Goal: Information Seeking & Learning: Compare options

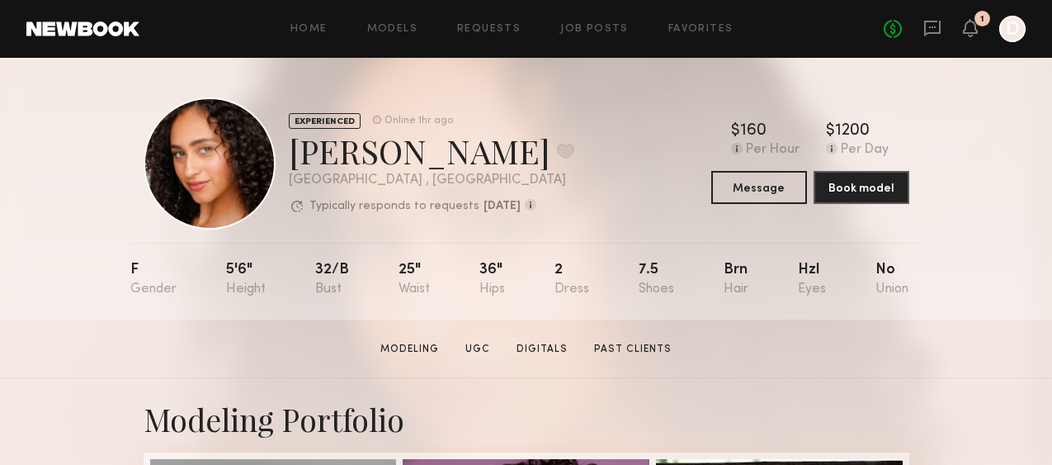
click at [975, 21] on div "1" at bounding box center [983, 19] width 16 height 16
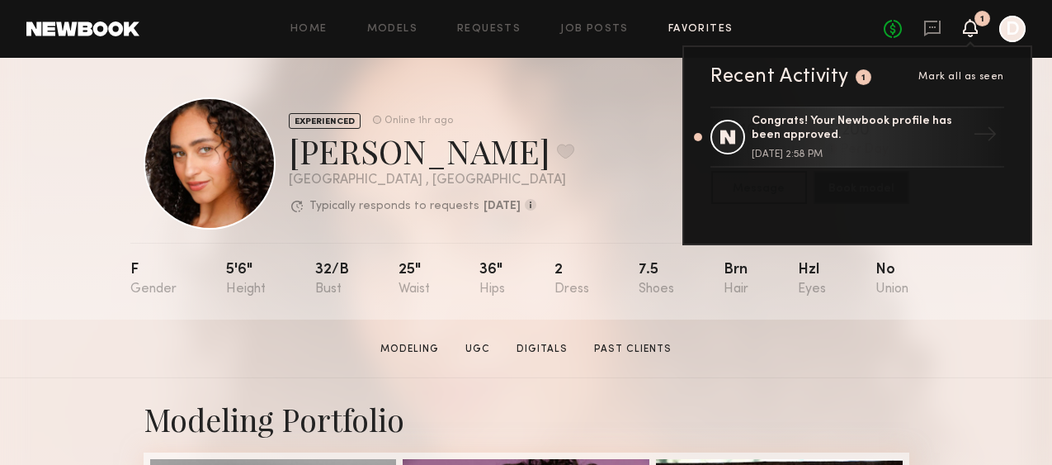
click at [690, 27] on link "Favorites" at bounding box center [701, 29] width 65 height 11
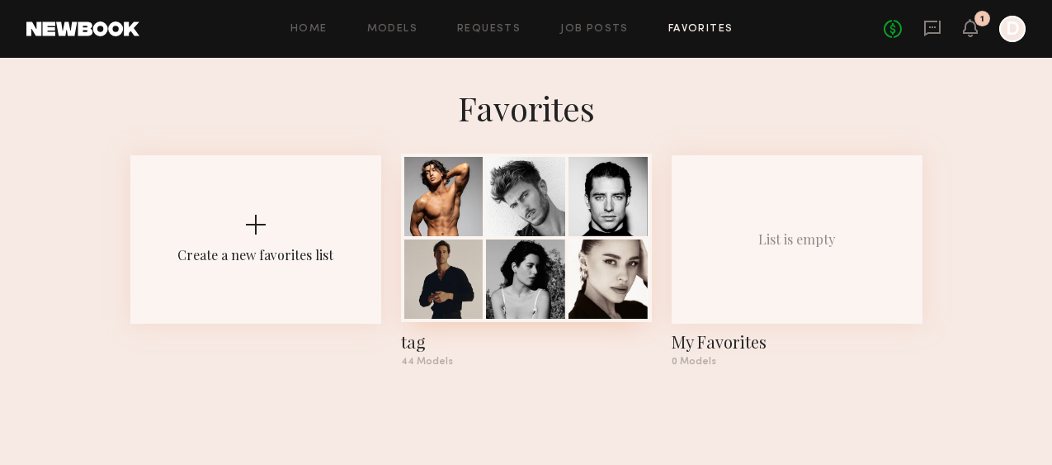
click at [463, 234] on div at bounding box center [443, 196] width 79 height 79
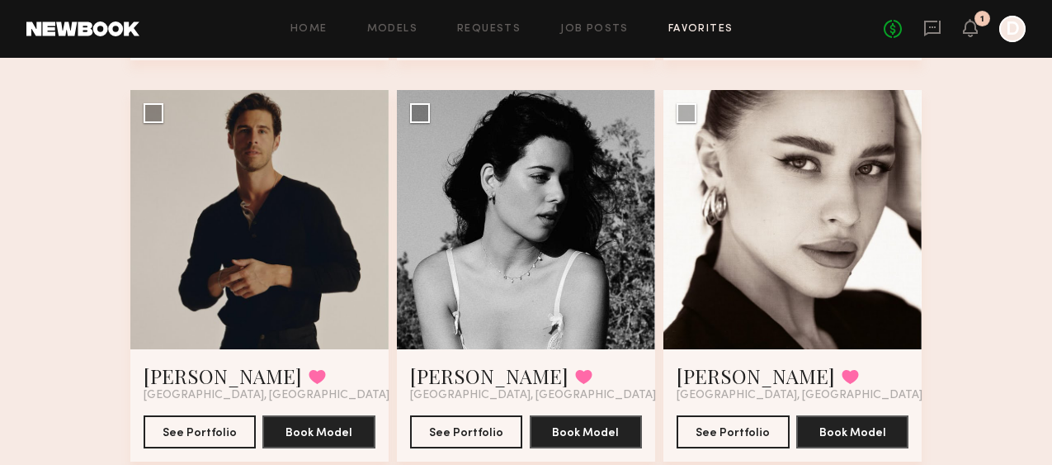
scroll to position [500, 0]
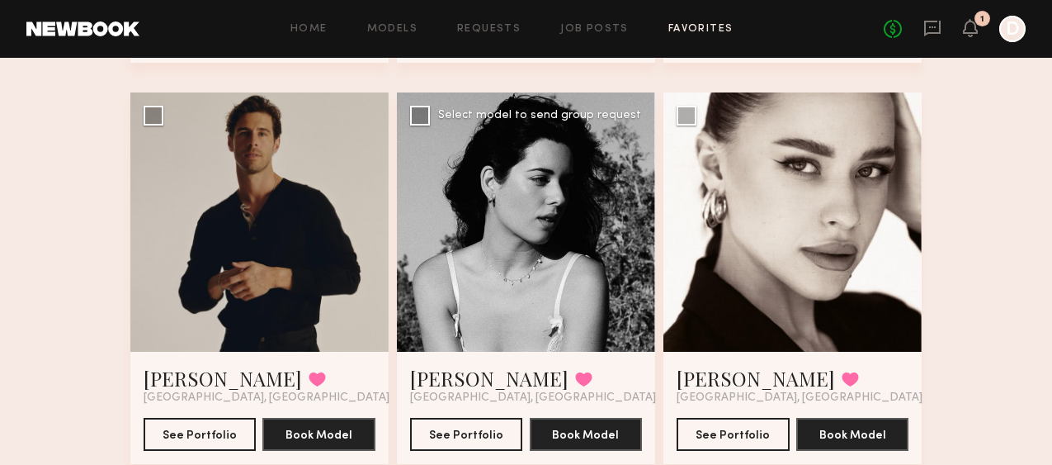
click at [525, 221] on div at bounding box center [526, 221] width 258 height 258
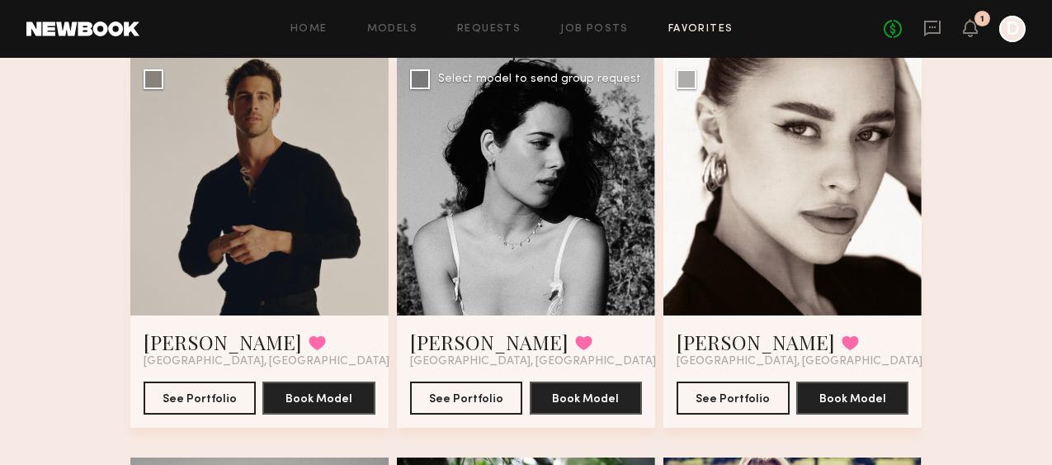
scroll to position [501, 0]
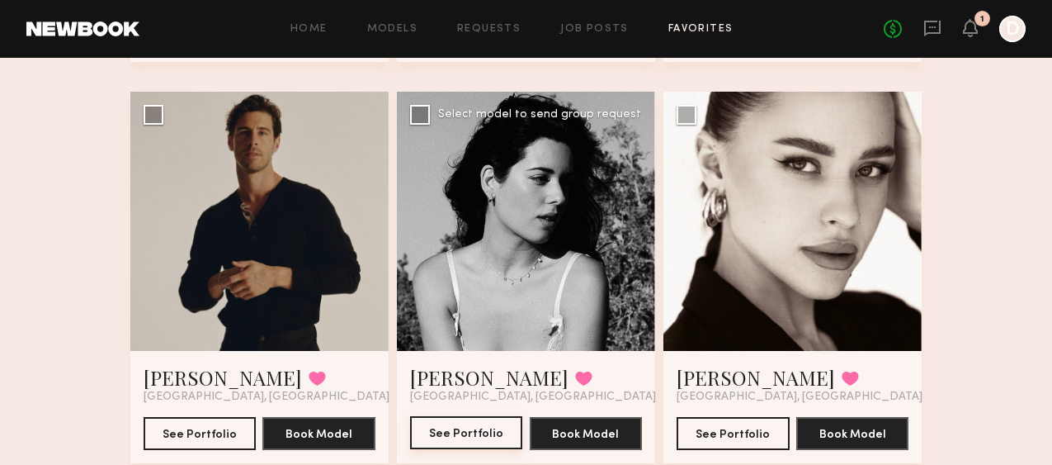
click at [471, 428] on button "See Portfolio" at bounding box center [466, 432] width 113 height 33
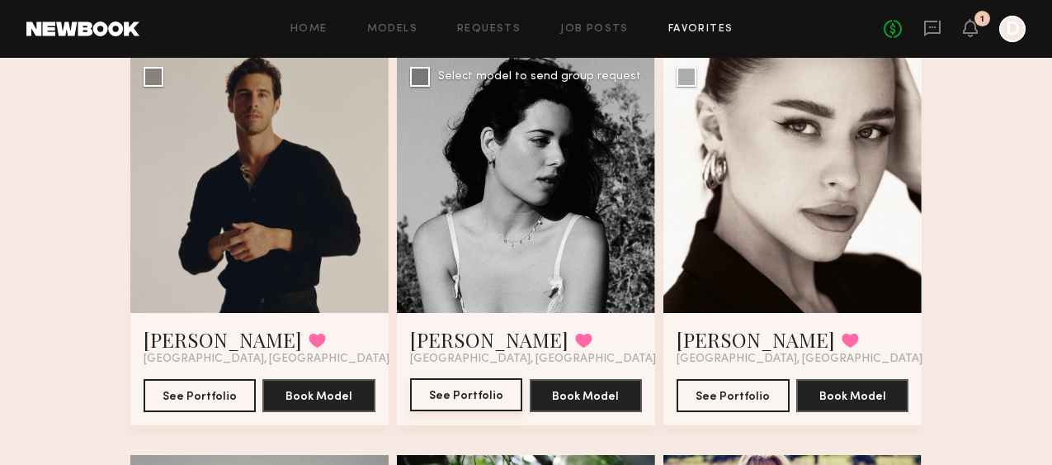
scroll to position [543, 0]
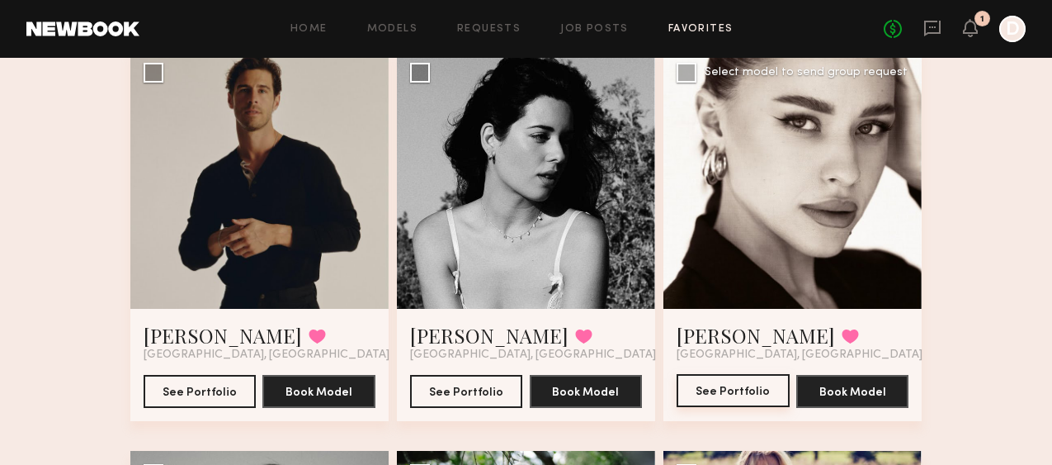
click at [725, 390] on button "See Portfolio" at bounding box center [733, 390] width 113 height 33
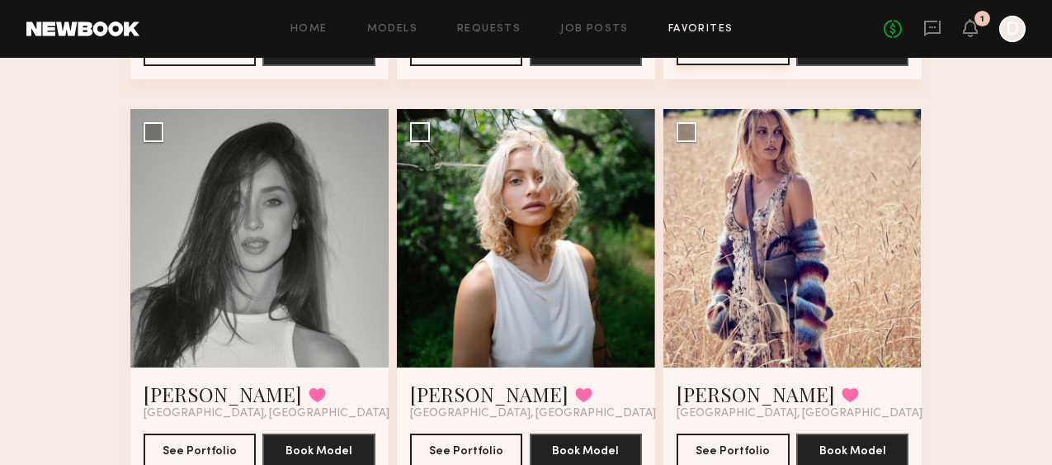
scroll to position [884, 0]
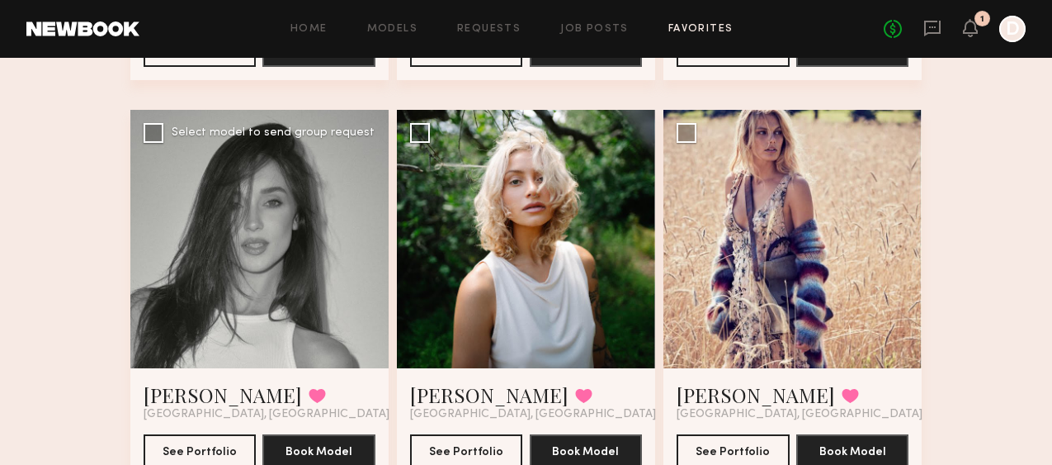
click at [296, 207] on div at bounding box center [259, 239] width 258 height 258
click at [192, 448] on button "See Portfolio" at bounding box center [200, 449] width 113 height 33
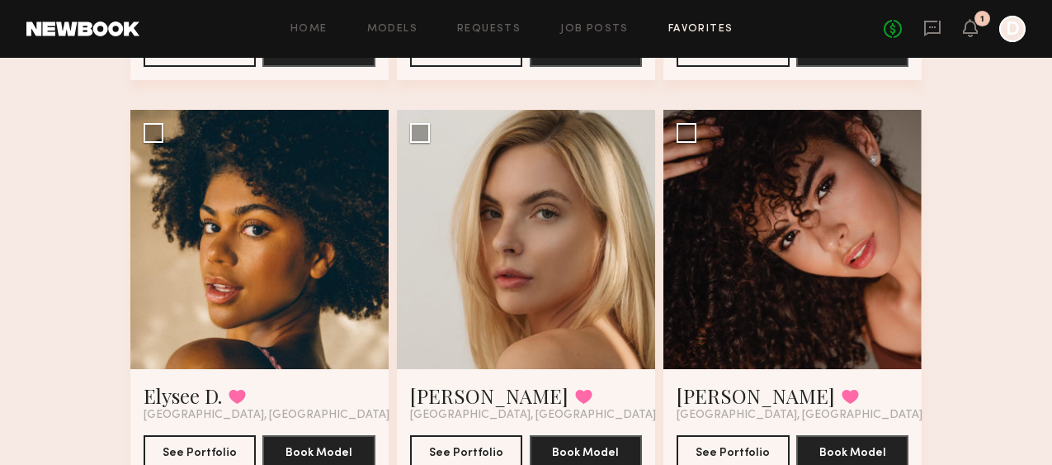
scroll to position [2883, 0]
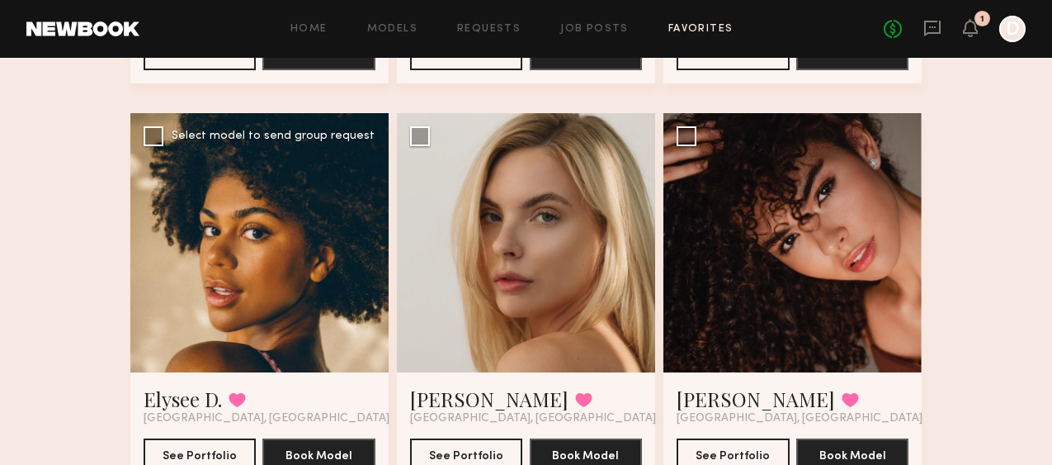
click at [258, 235] on div at bounding box center [259, 242] width 258 height 258
click at [204, 445] on button "See Portfolio" at bounding box center [200, 453] width 113 height 33
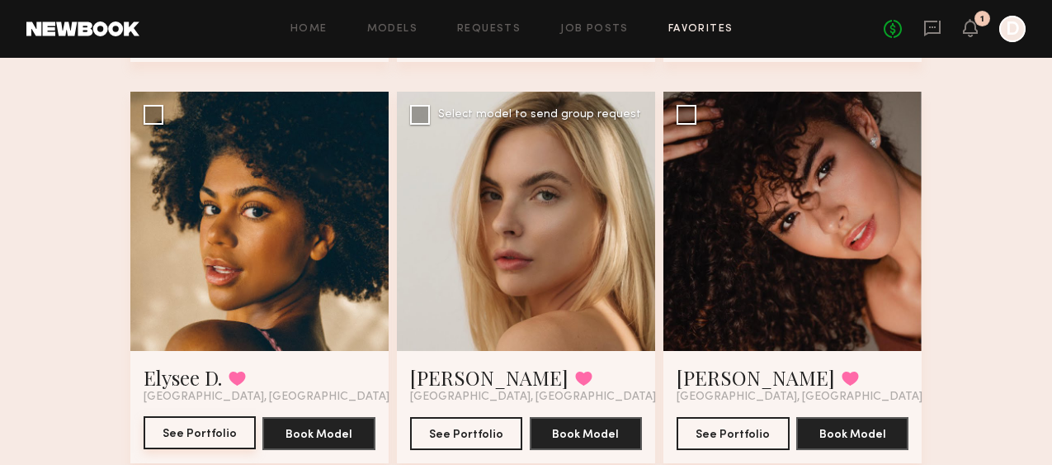
scroll to position [2927, 0]
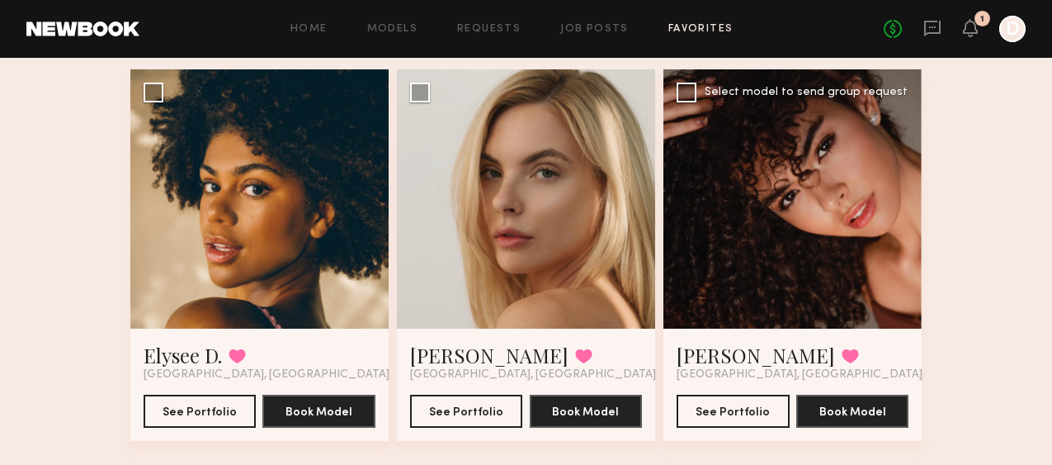
click at [760, 170] on div at bounding box center [793, 198] width 258 height 258
click at [721, 413] on button "See Portfolio" at bounding box center [733, 410] width 113 height 33
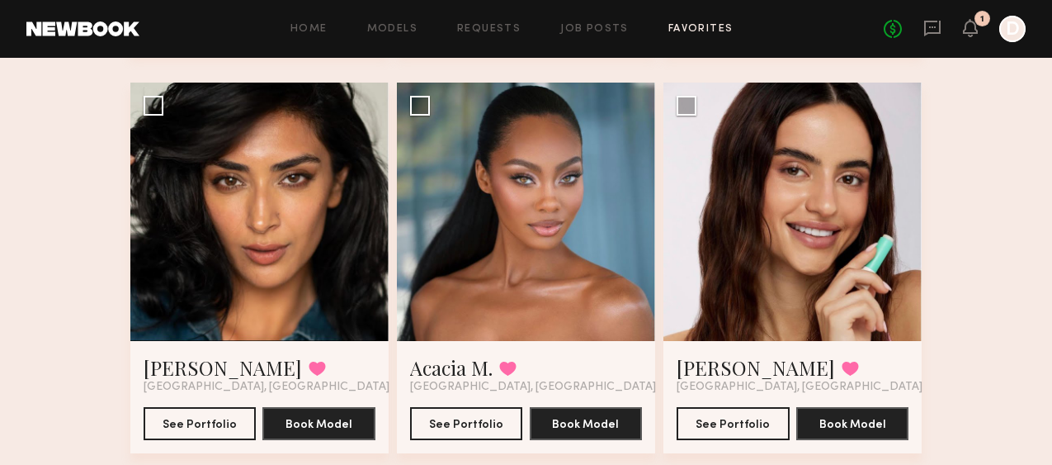
scroll to position [3315, 0]
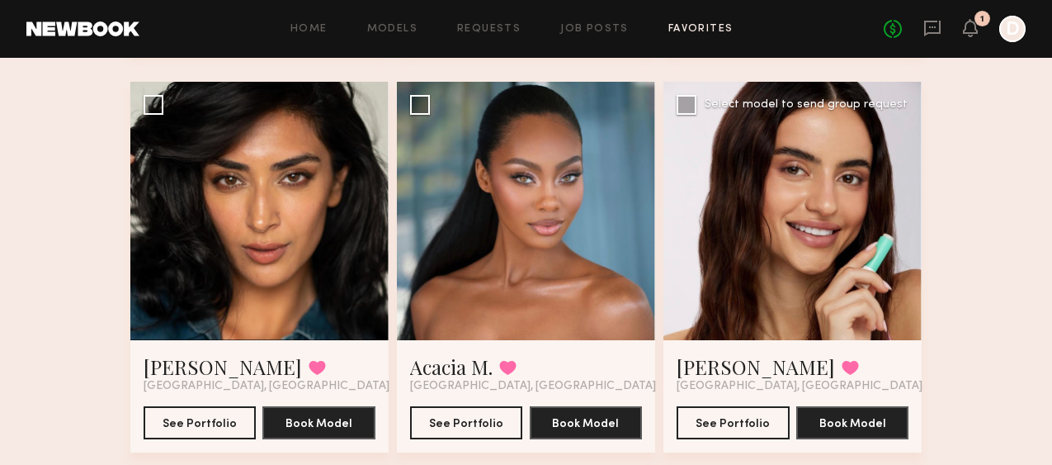
click at [800, 199] on div at bounding box center [793, 211] width 258 height 258
click at [724, 428] on button "See Portfolio" at bounding box center [733, 421] width 113 height 33
click at [479, 210] on div at bounding box center [526, 211] width 258 height 258
click at [465, 424] on button "See Portfolio" at bounding box center [466, 421] width 113 height 33
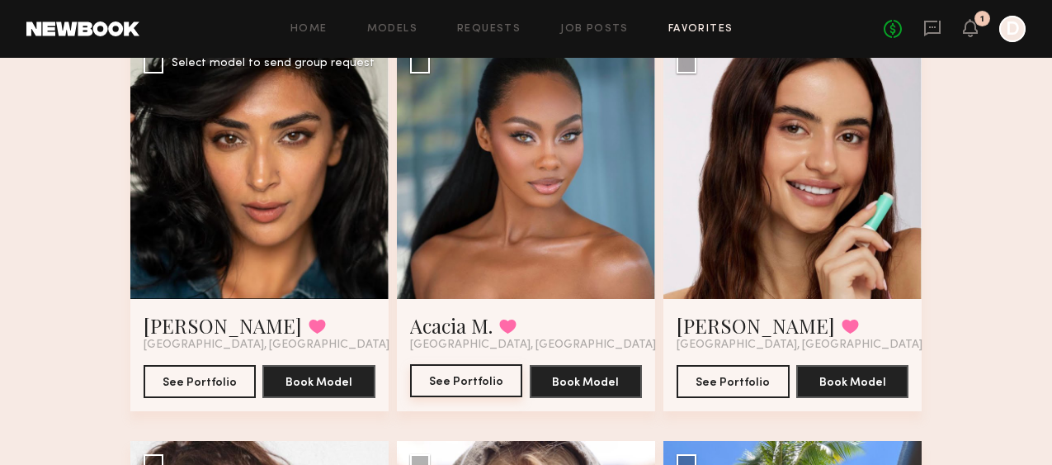
scroll to position [3352, 0]
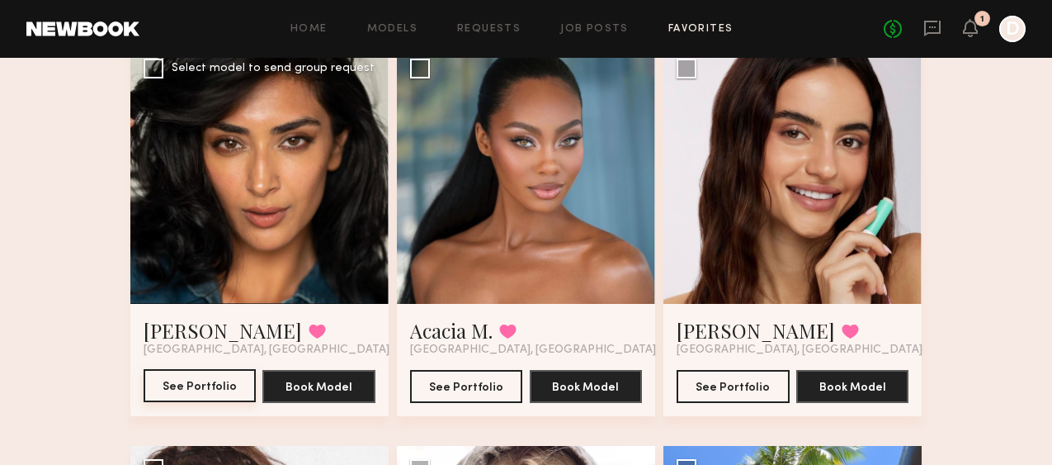
click at [191, 386] on button "See Portfolio" at bounding box center [200, 385] width 113 height 33
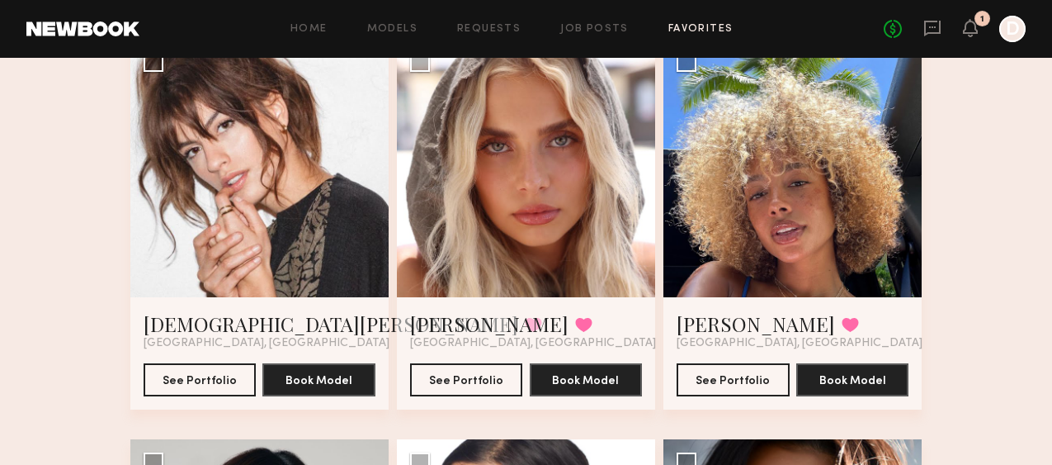
scroll to position [3763, 0]
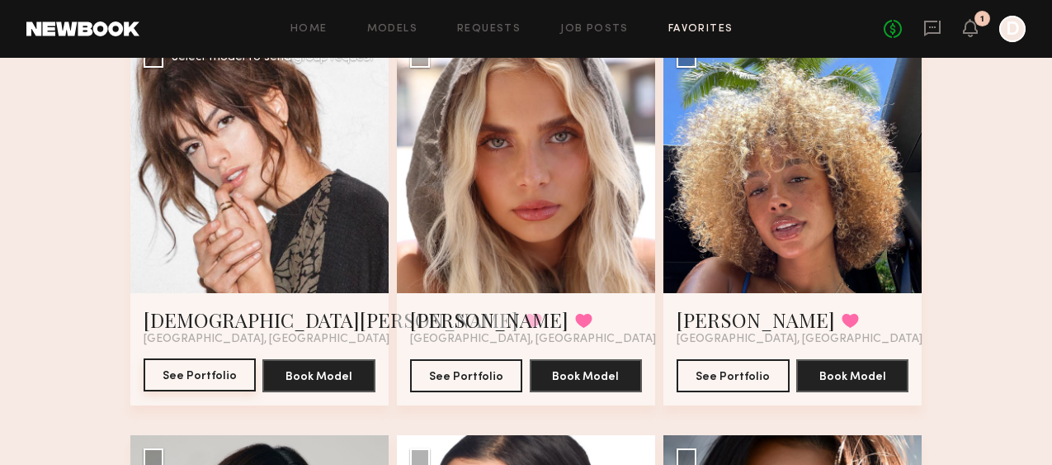
click at [193, 372] on button "See Portfolio" at bounding box center [200, 374] width 113 height 33
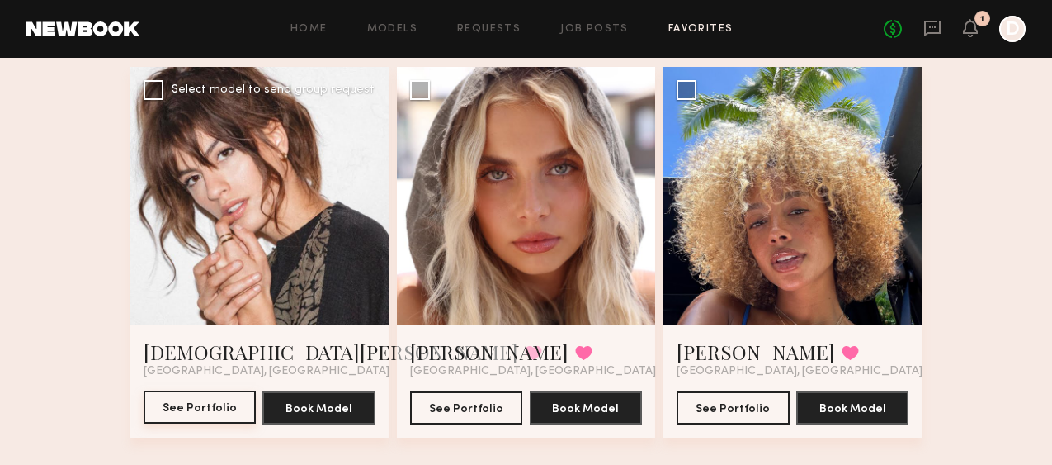
scroll to position [3755, 0]
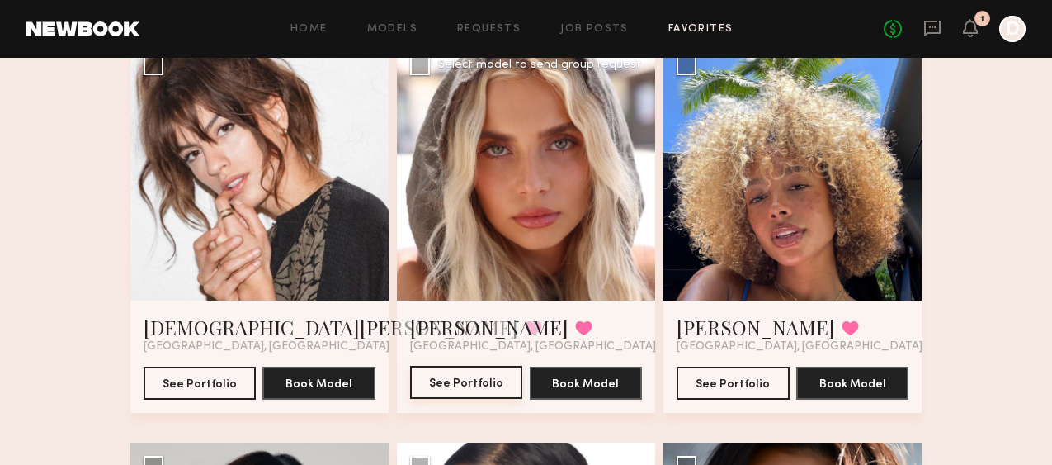
click at [451, 383] on button "See Portfolio" at bounding box center [466, 382] width 113 height 33
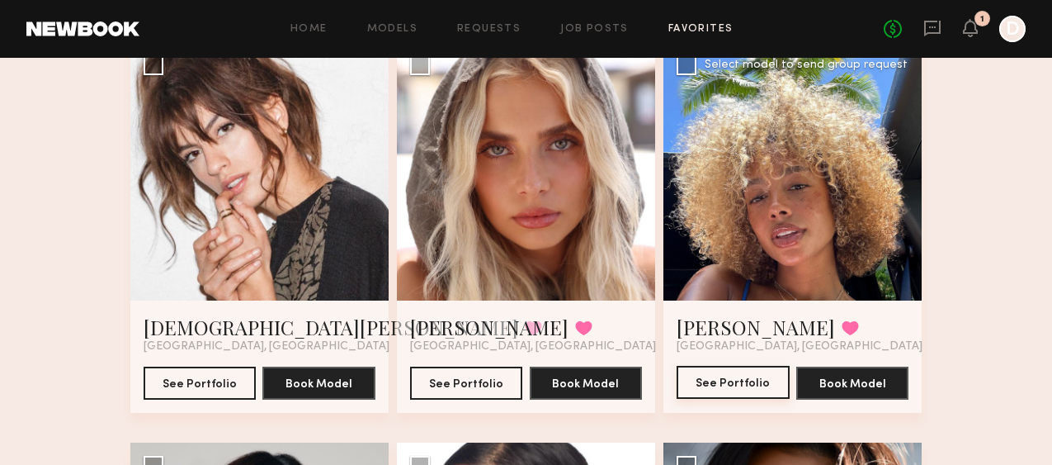
click at [724, 381] on button "See Portfolio" at bounding box center [733, 382] width 113 height 33
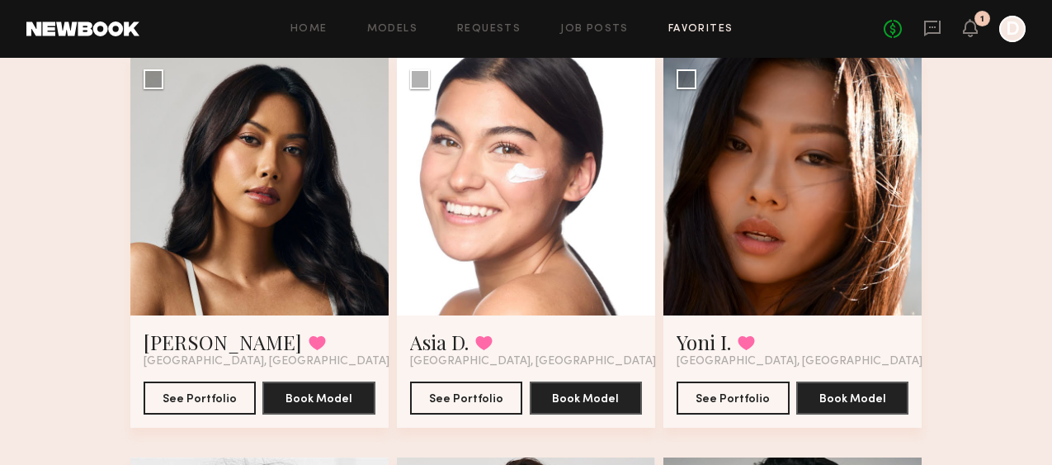
scroll to position [4142, 0]
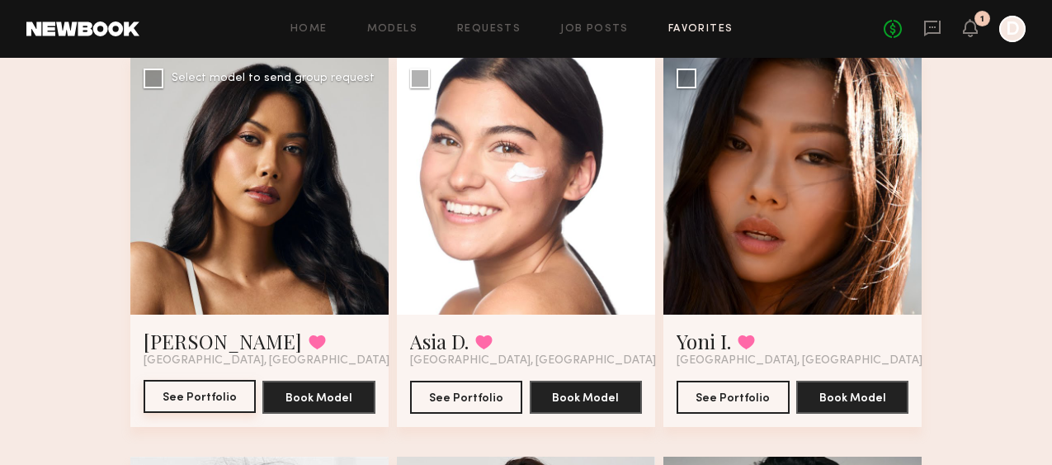
click at [197, 396] on button "See Portfolio" at bounding box center [200, 396] width 113 height 33
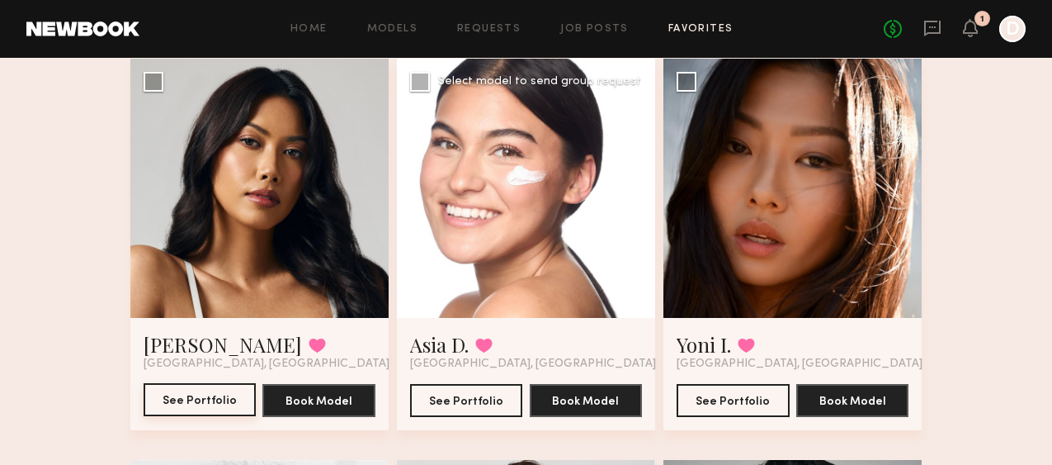
scroll to position [4146, 0]
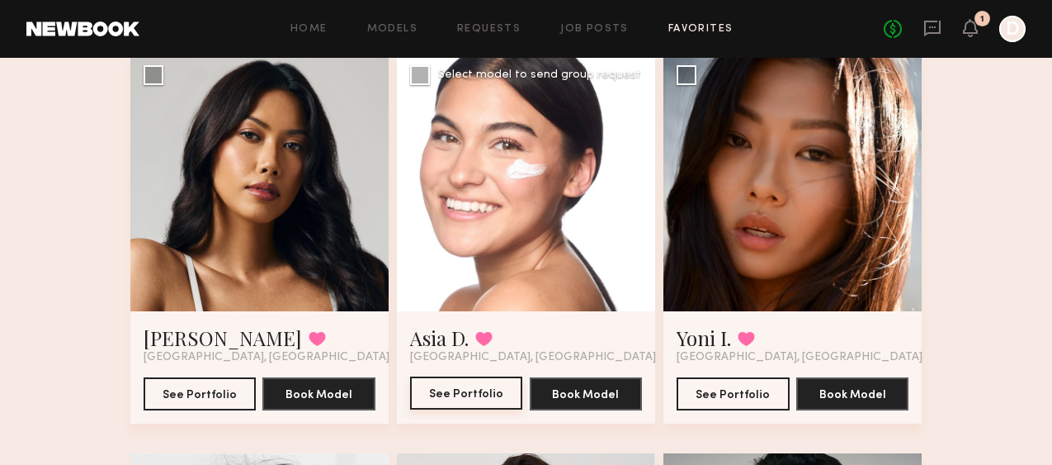
click at [456, 392] on button "See Portfolio" at bounding box center [466, 392] width 113 height 33
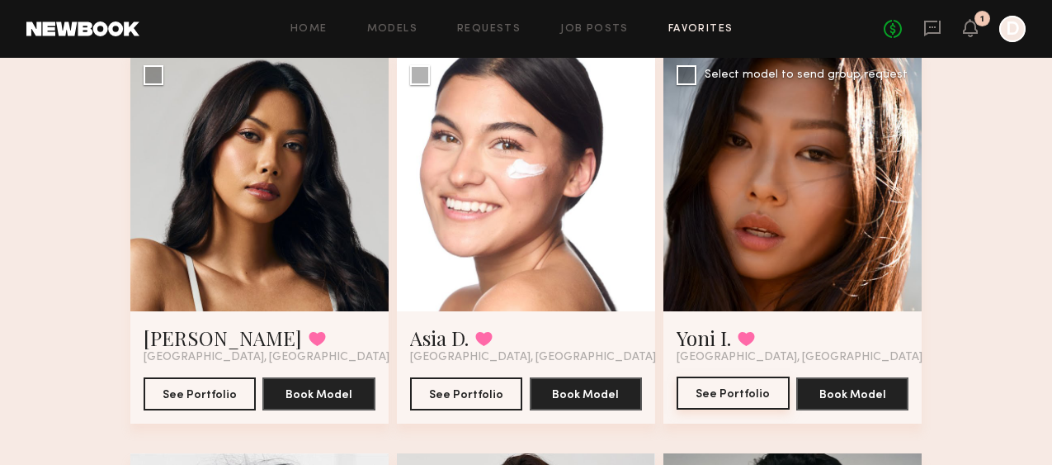
click at [726, 390] on button "See Portfolio" at bounding box center [733, 392] width 113 height 33
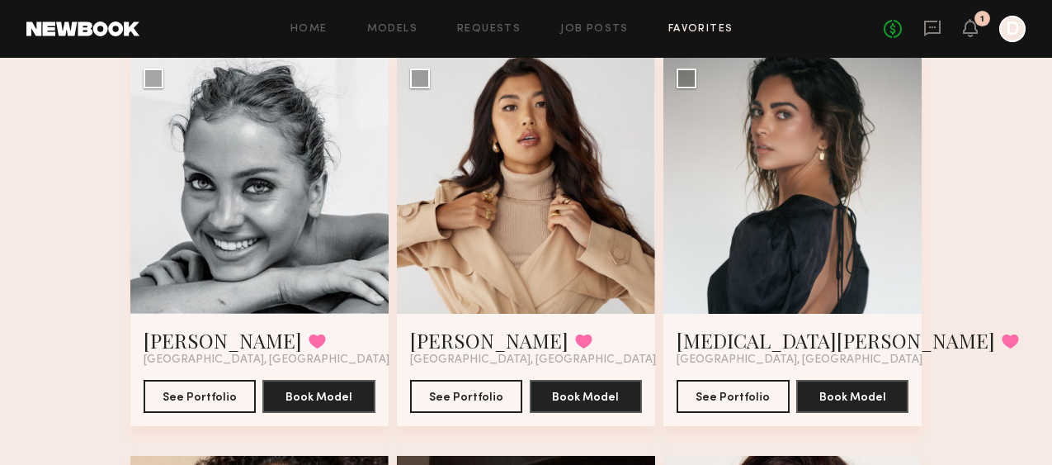
scroll to position [4551, 0]
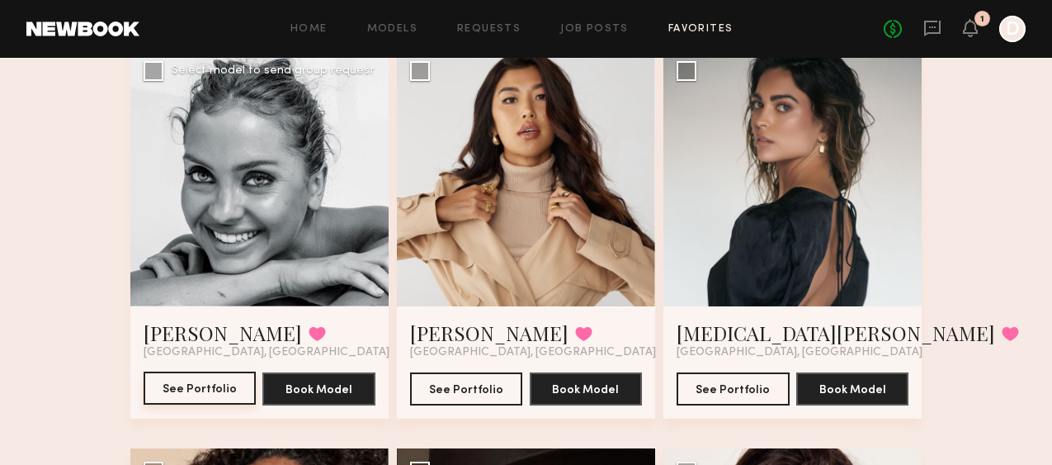
click at [199, 382] on button "See Portfolio" at bounding box center [200, 387] width 113 height 33
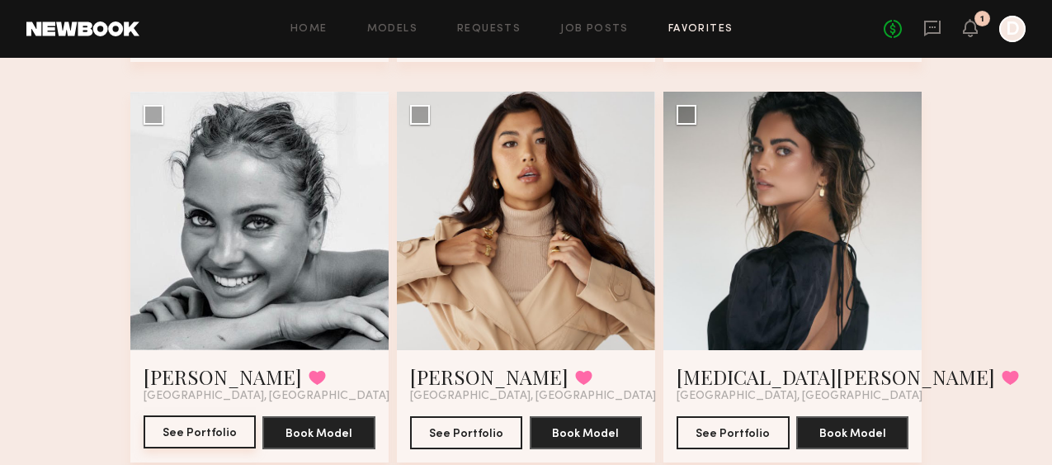
scroll to position [4536, 0]
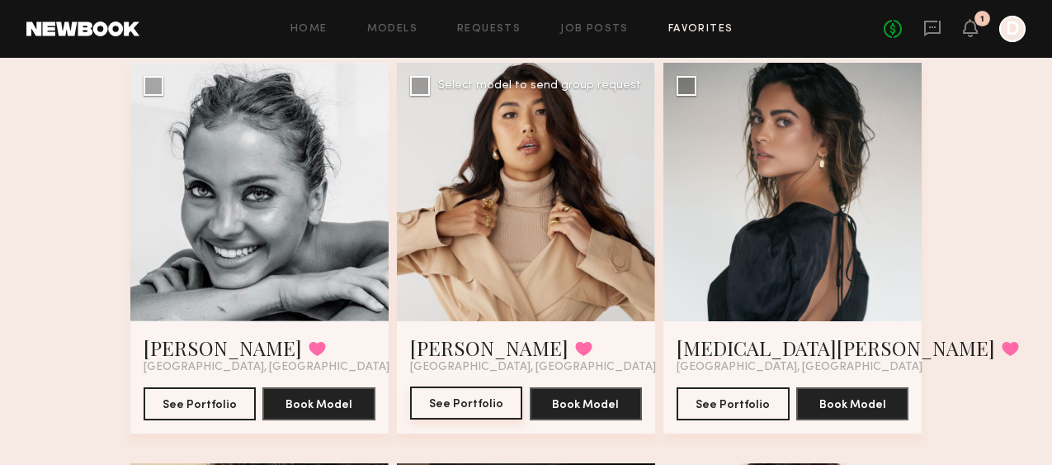
click at [463, 403] on button "See Portfolio" at bounding box center [466, 402] width 113 height 33
click at [724, 401] on button "See Portfolio" at bounding box center [733, 402] width 113 height 33
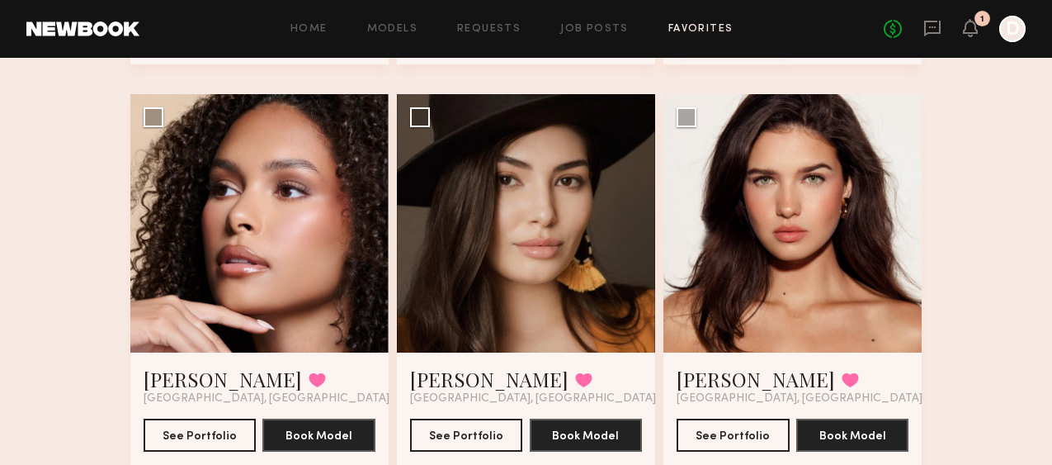
scroll to position [4906, 0]
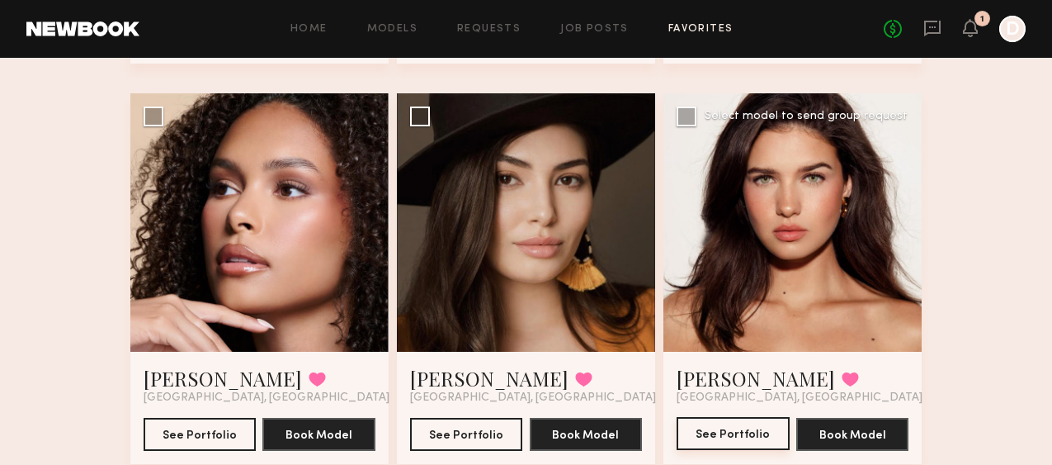
click at [728, 434] on button "See Portfolio" at bounding box center [733, 433] width 113 height 33
click at [466, 433] on button "See Portfolio" at bounding box center [466, 433] width 113 height 33
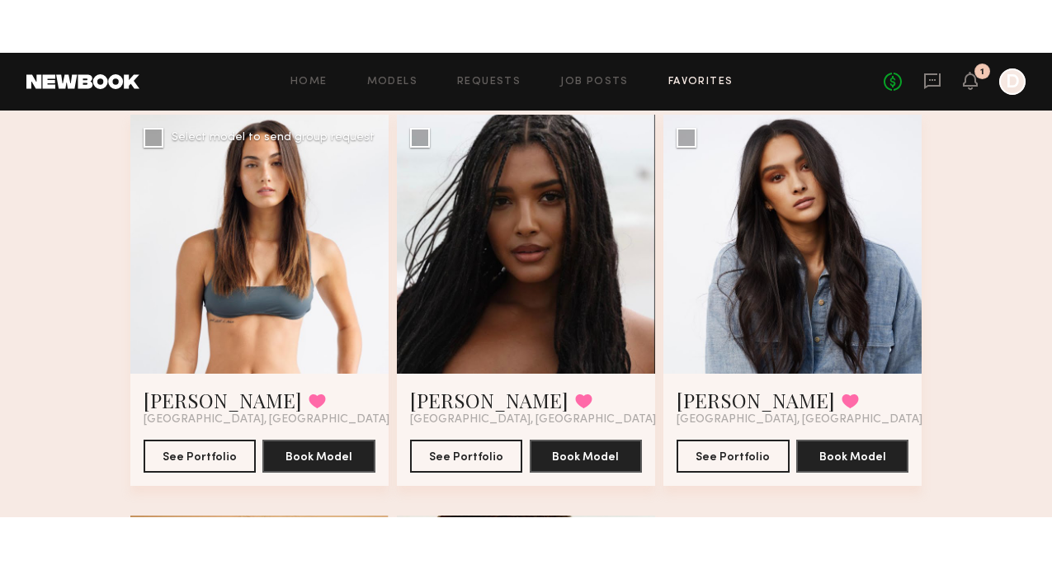
scroll to position [5331, 0]
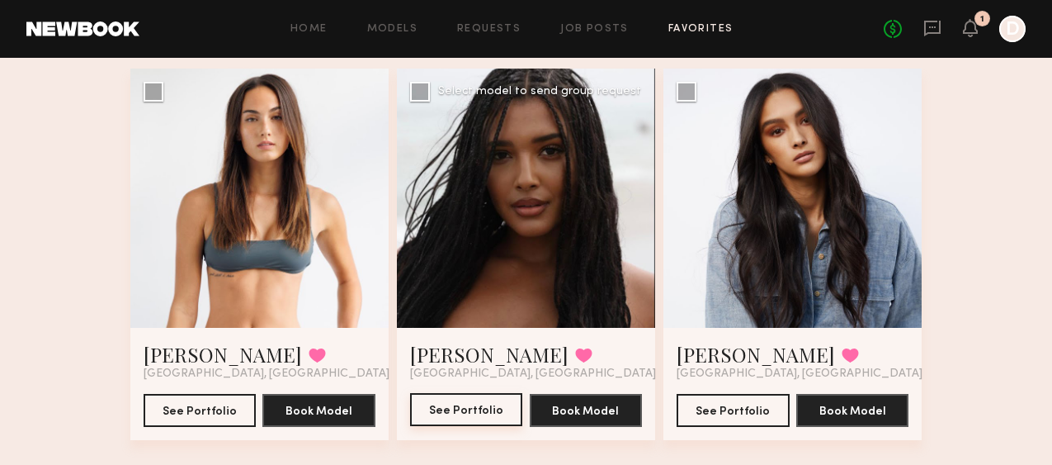
click at [456, 404] on button "See Portfolio" at bounding box center [466, 409] width 113 height 33
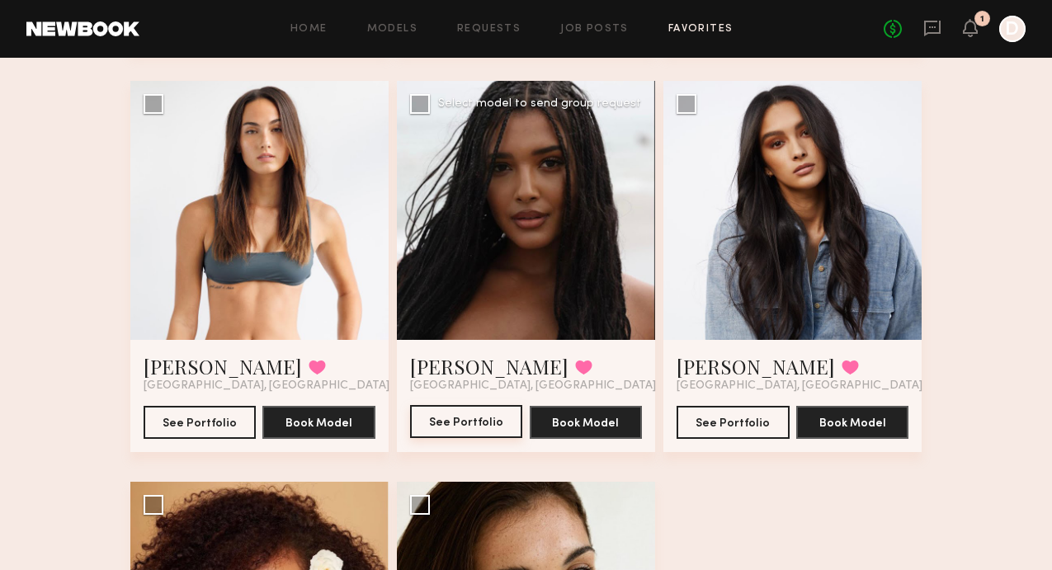
scroll to position [5295, 0]
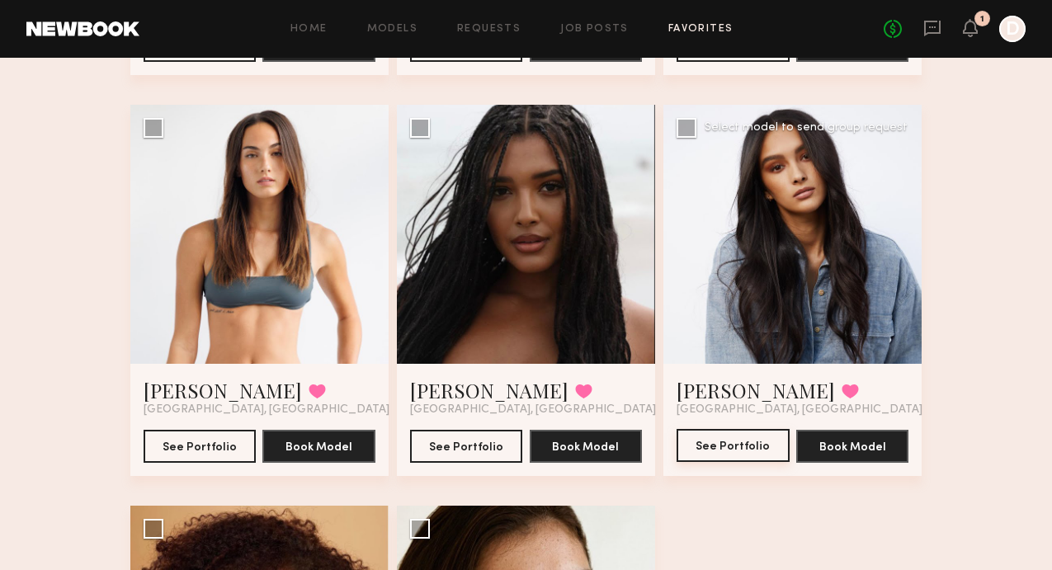
click at [725, 446] on button "See Portfolio" at bounding box center [733, 445] width 113 height 33
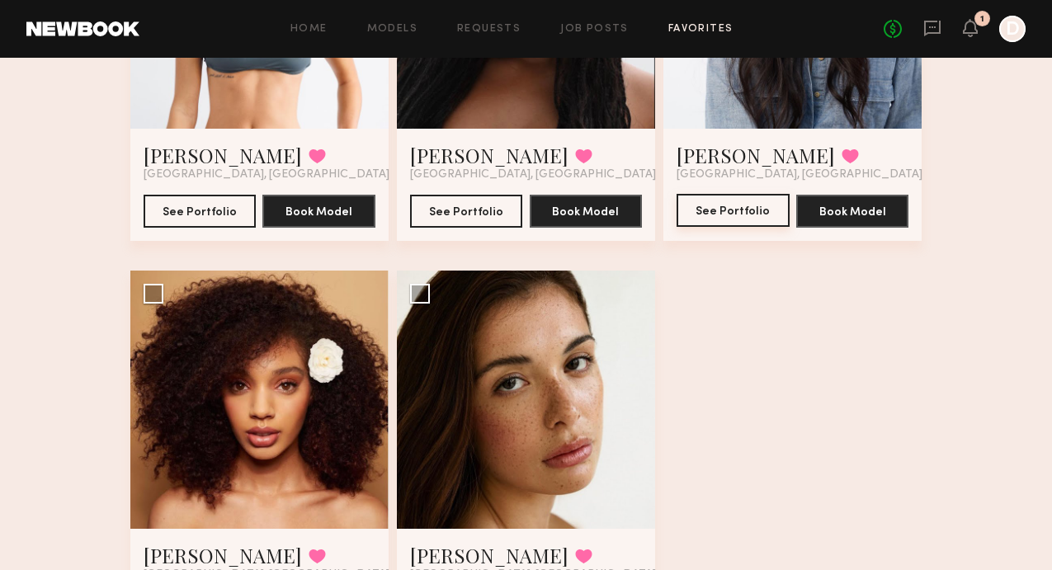
scroll to position [5655, 0]
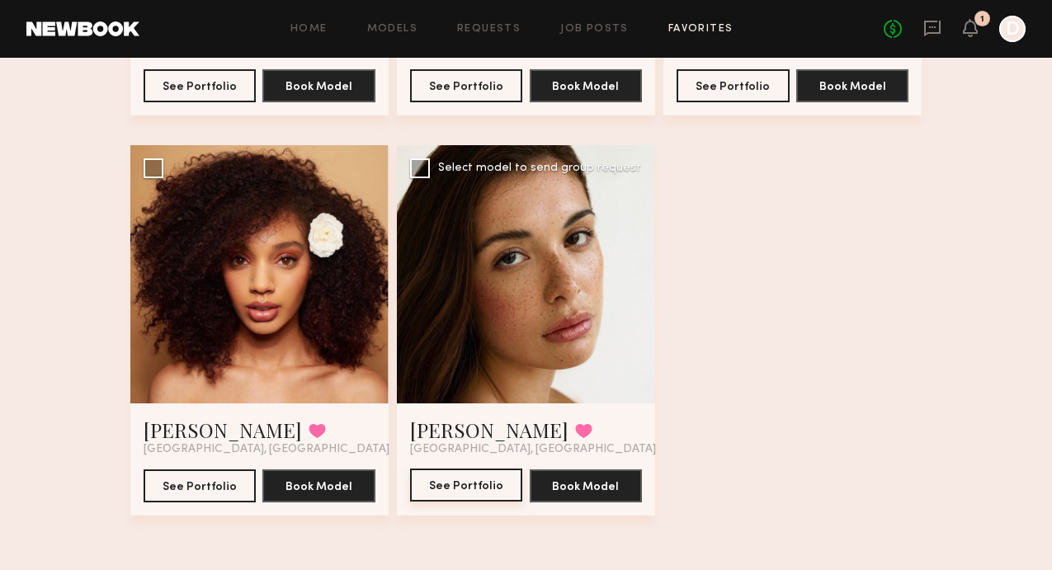
click at [468, 464] on button "See Portfolio" at bounding box center [466, 485] width 113 height 33
click at [197, 464] on button "See Portfolio" at bounding box center [200, 485] width 113 height 33
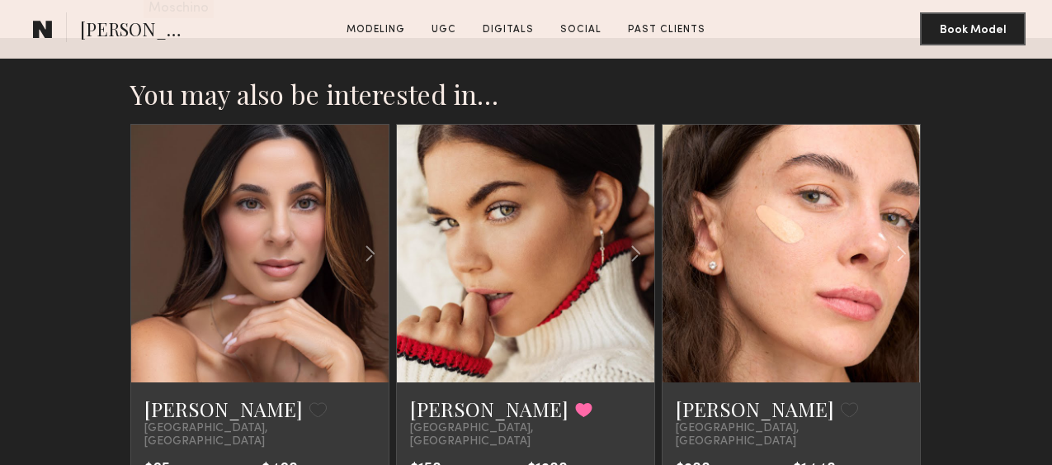
scroll to position [3628, 0]
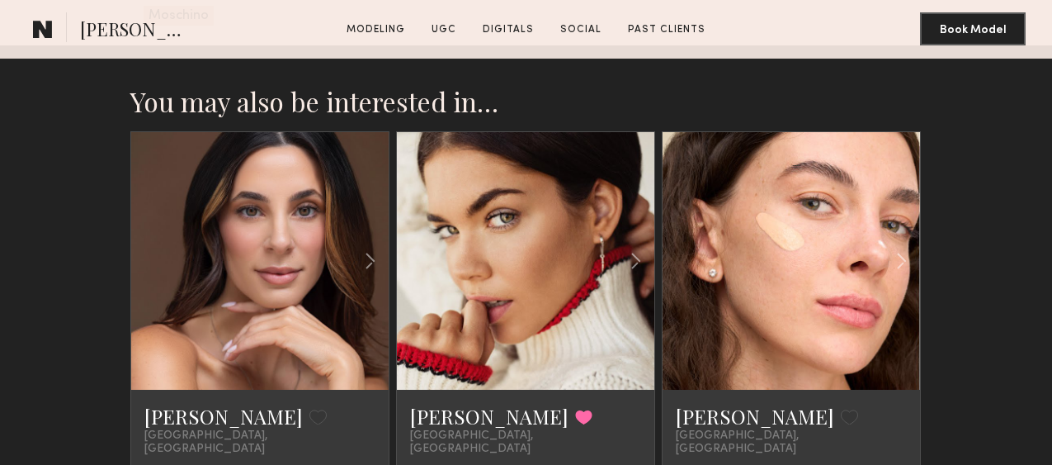
click at [512, 216] on link at bounding box center [524, 261] width 87 height 258
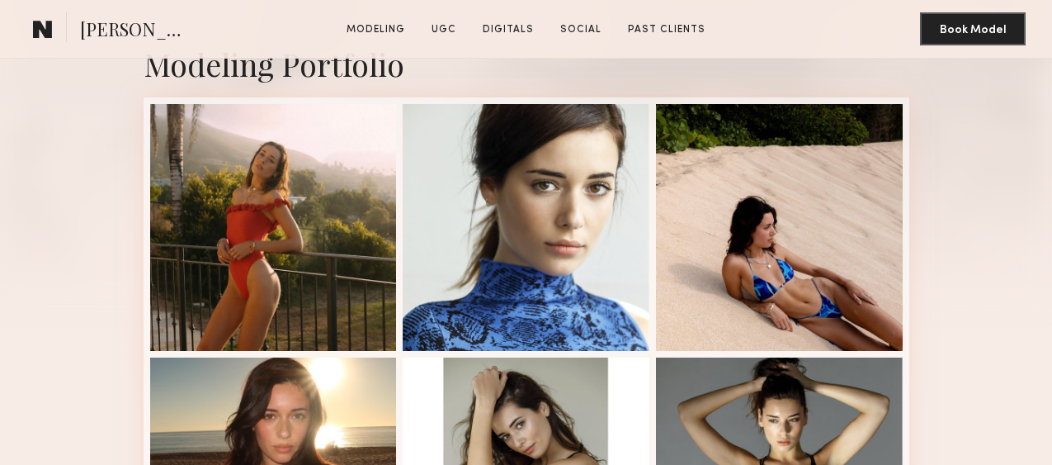
scroll to position [419, 0]
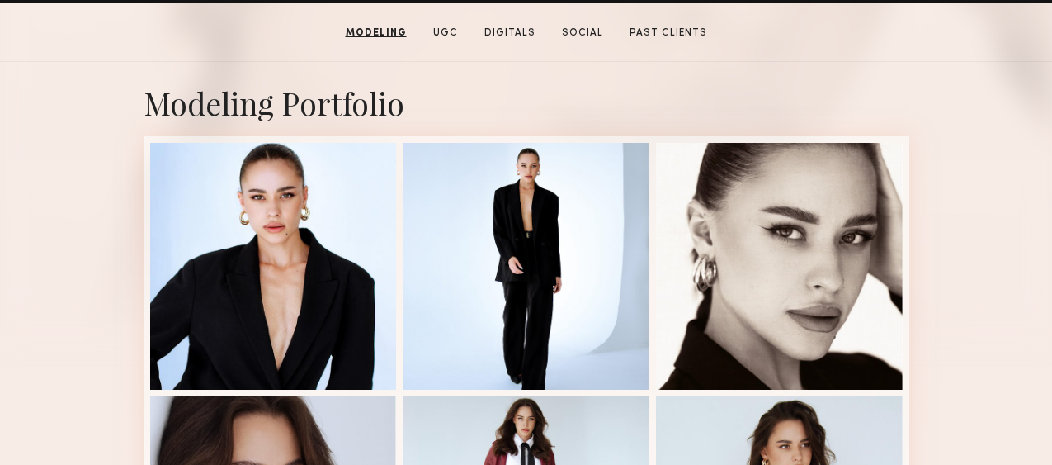
scroll to position [57, 0]
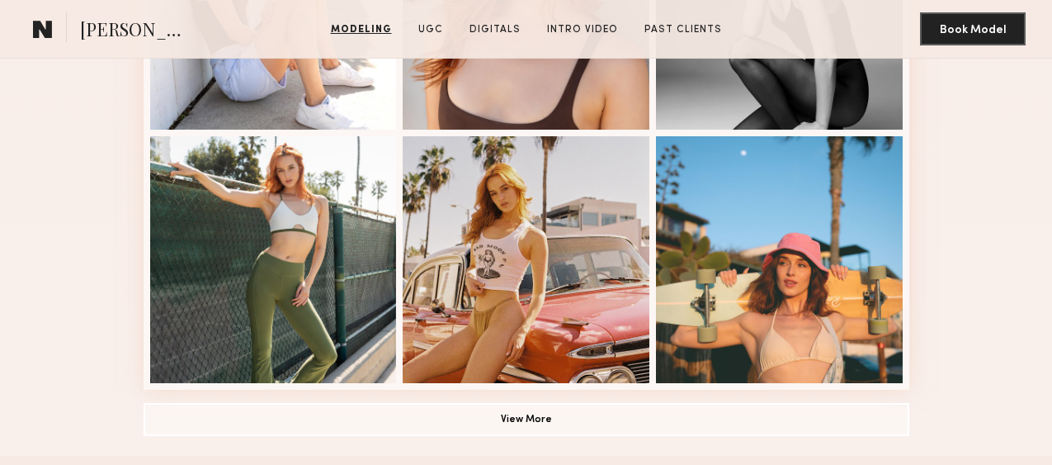
scroll to position [1083, 0]
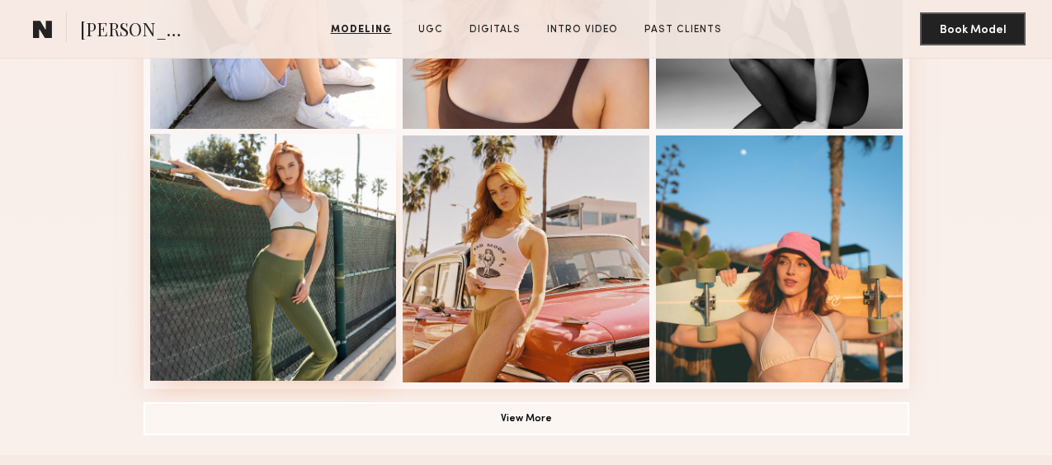
click at [288, 198] on div at bounding box center [273, 257] width 247 height 247
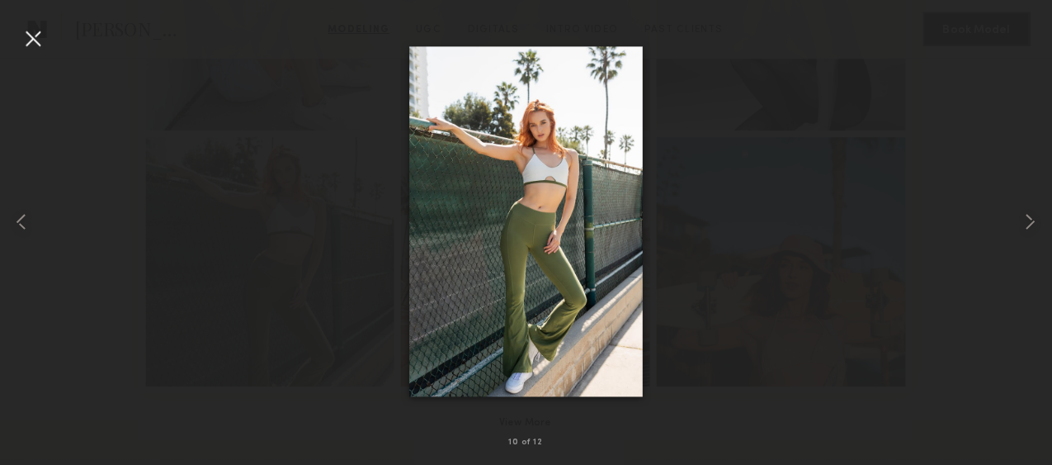
scroll to position [1081, 0]
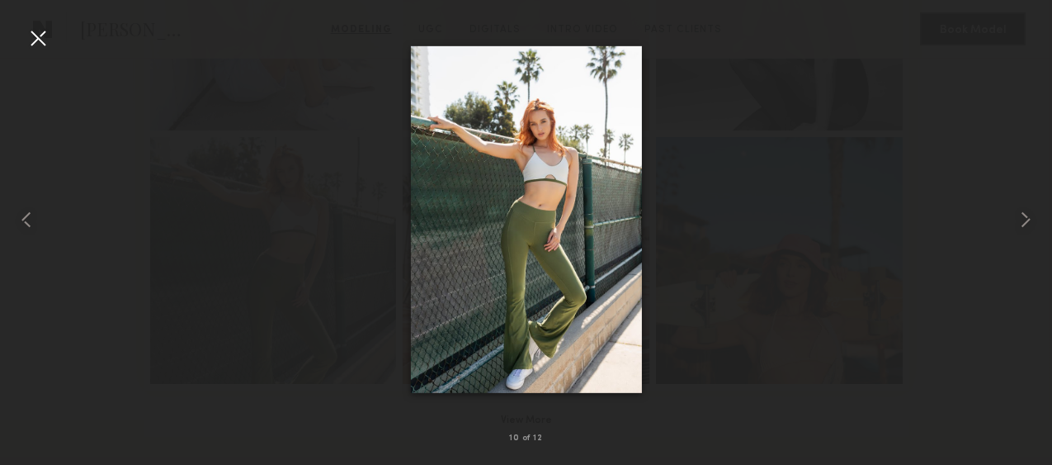
click at [37, 36] on div at bounding box center [38, 38] width 26 height 26
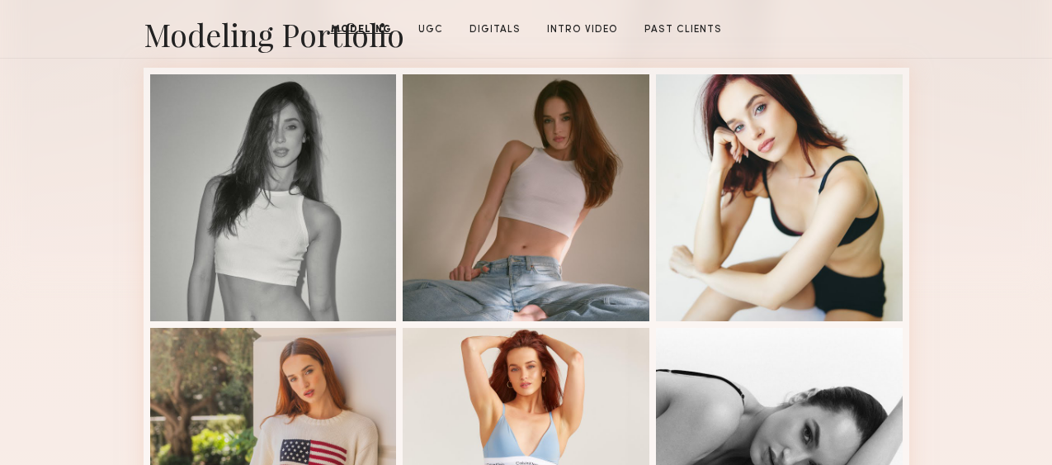
scroll to position [276, 0]
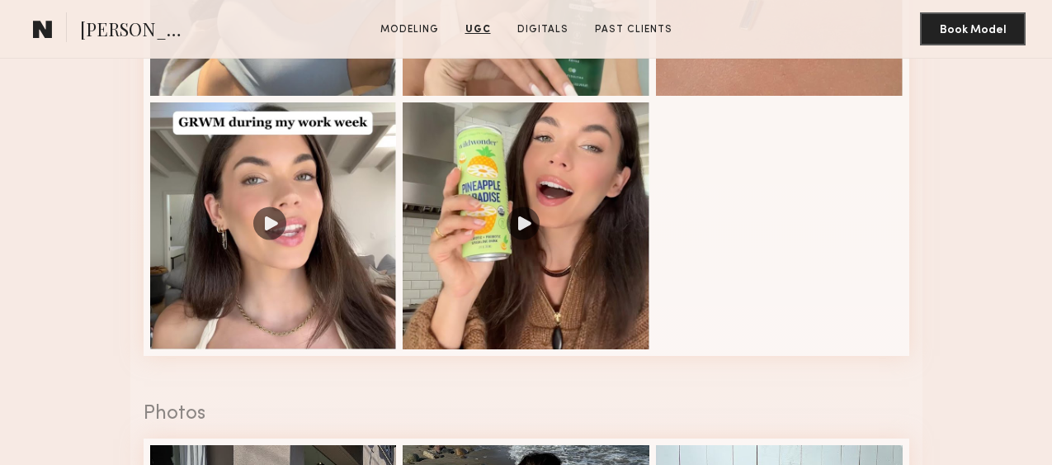
scroll to position [2323, 0]
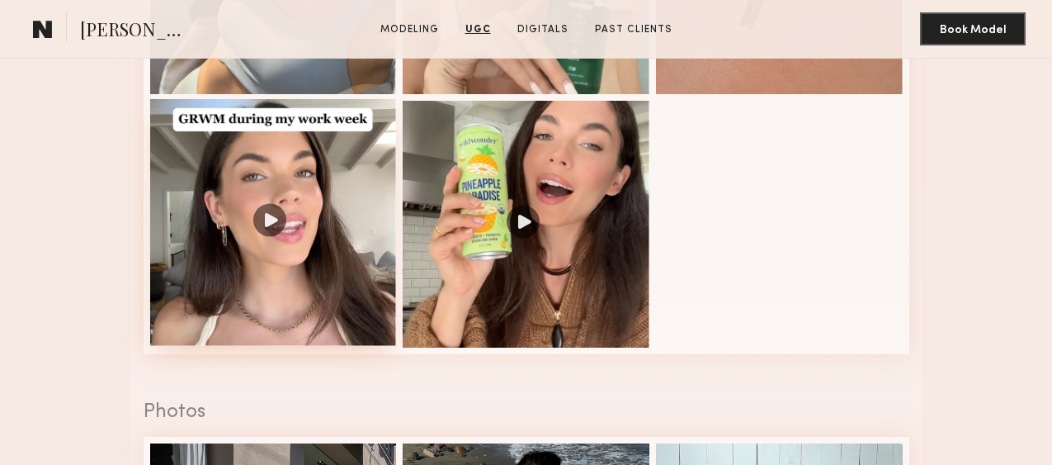
click at [263, 217] on div at bounding box center [273, 222] width 247 height 247
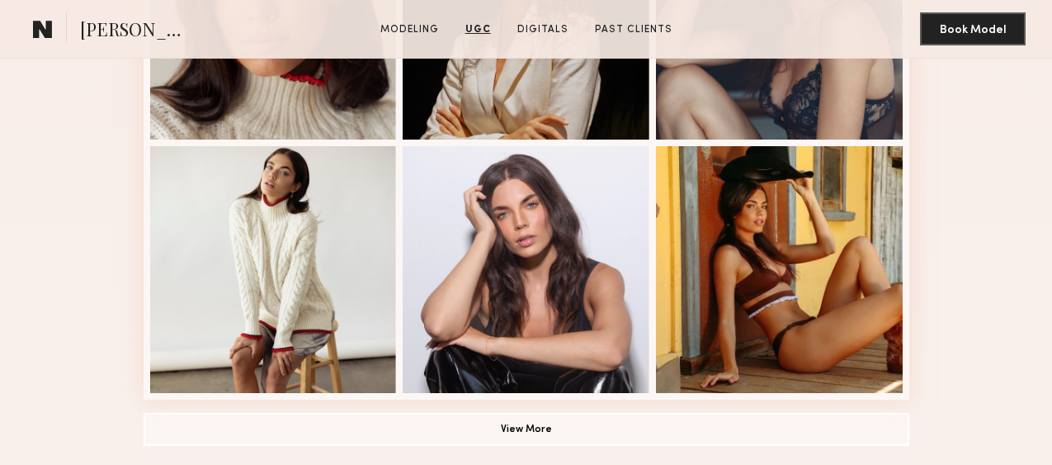
scroll to position [1070, 0]
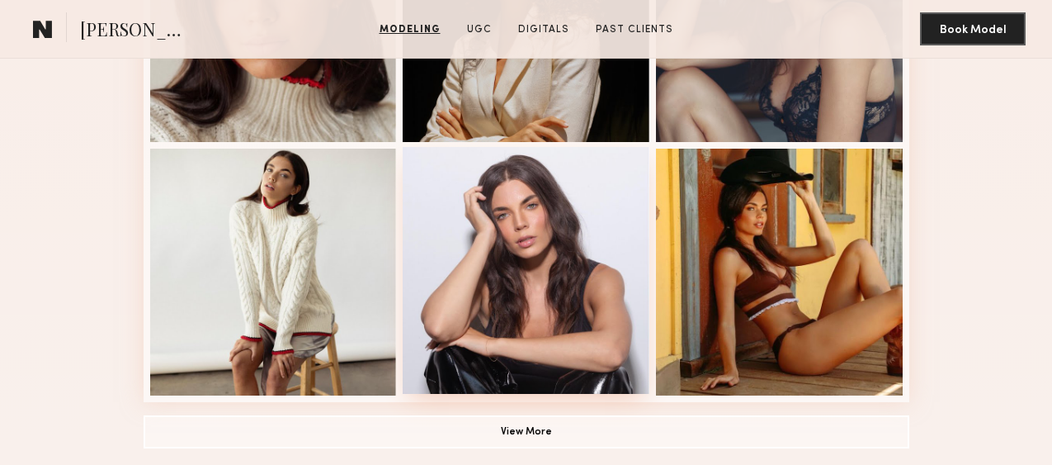
click at [510, 239] on div at bounding box center [526, 270] width 247 height 247
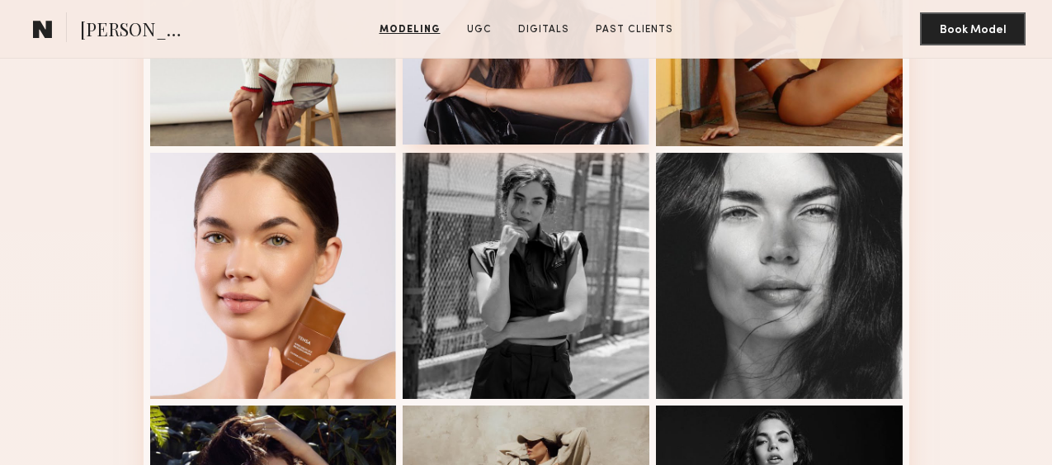
scroll to position [1333, 0]
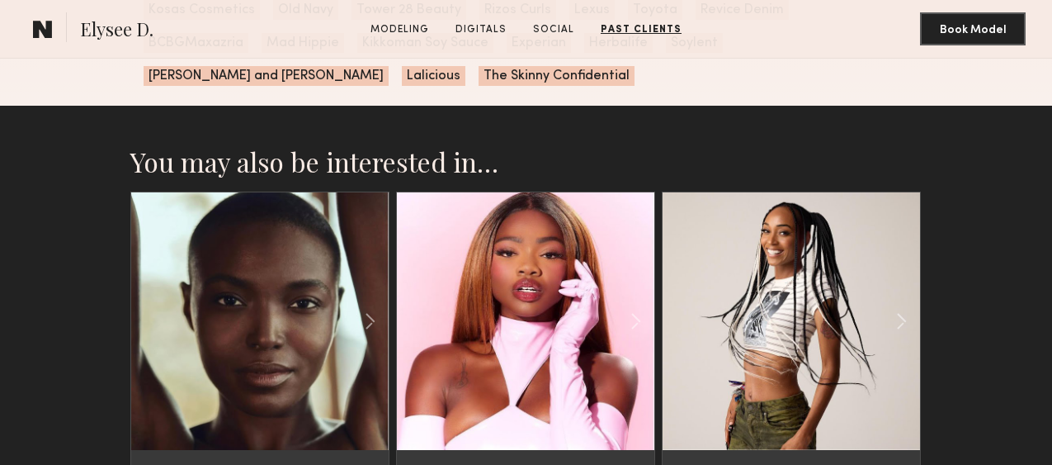
scroll to position [2931, 0]
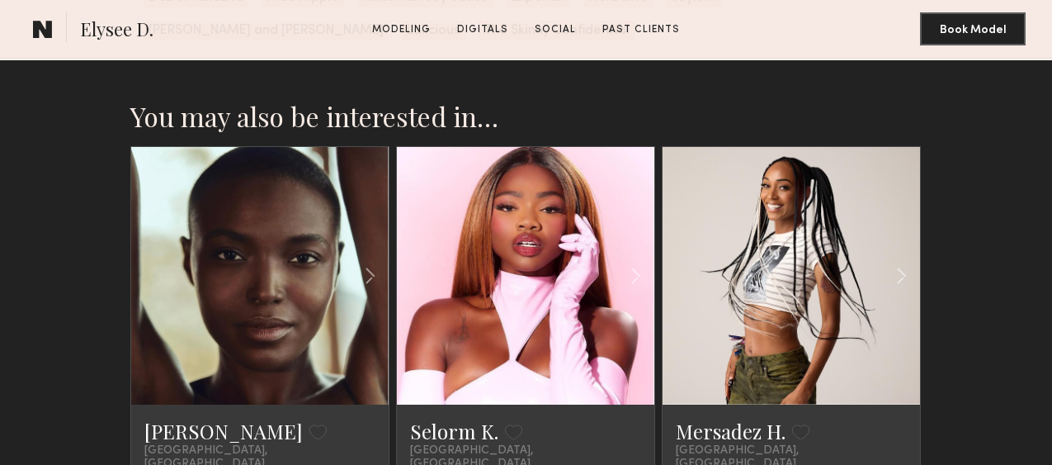
click at [259, 274] on link at bounding box center [258, 276] width 87 height 258
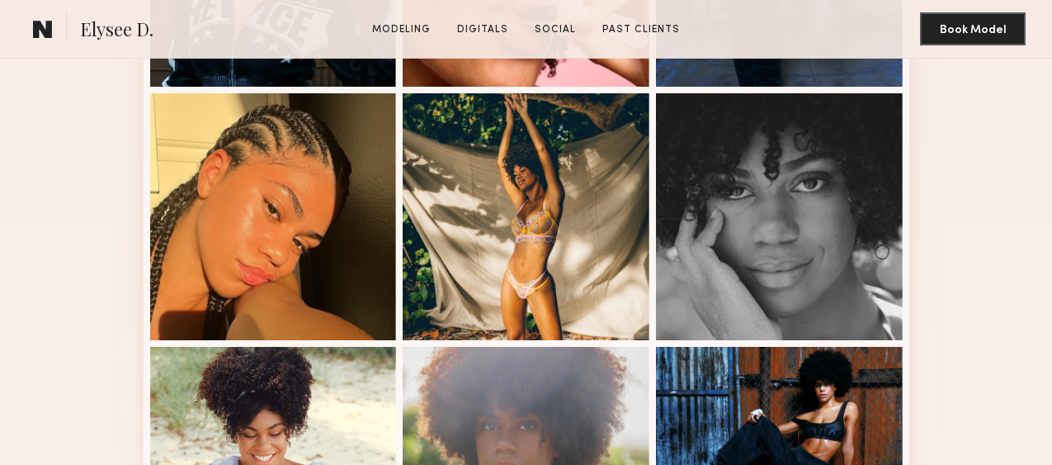
scroll to position [900, 0]
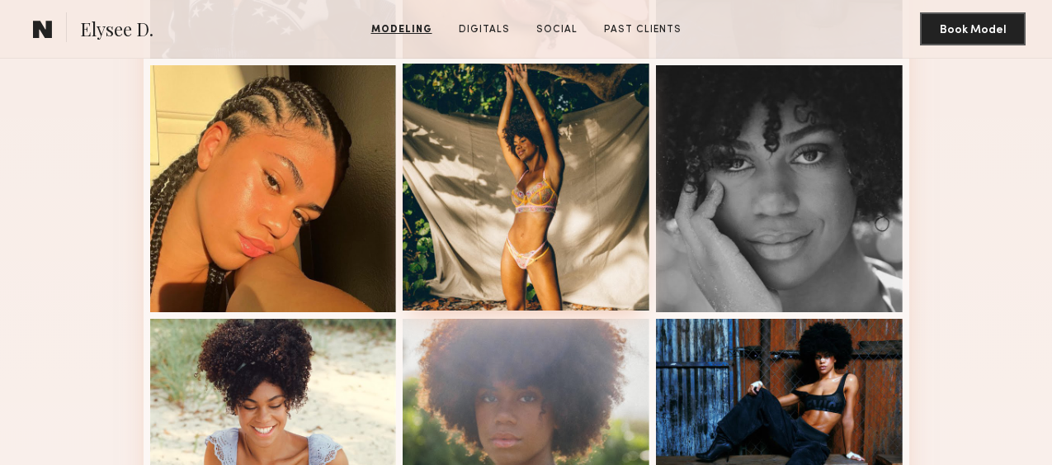
click at [534, 201] on div at bounding box center [526, 187] width 247 height 247
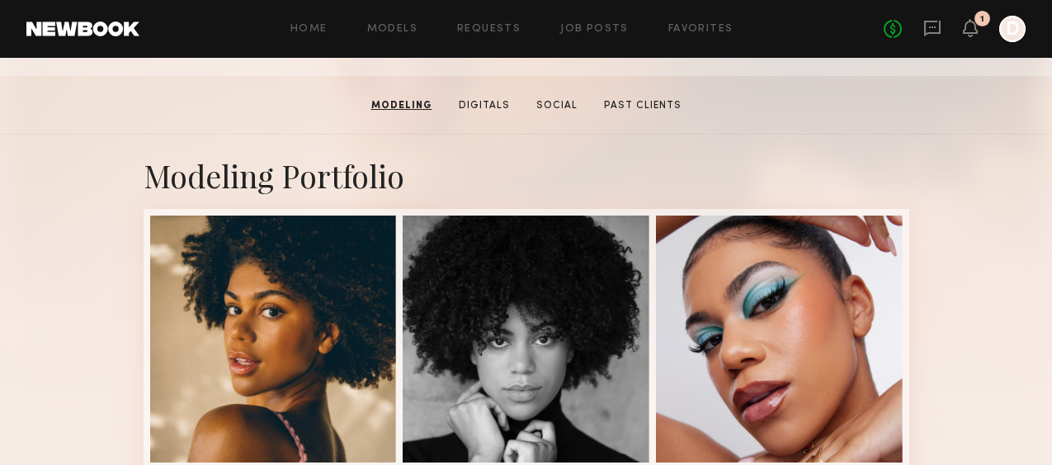
scroll to position [242, 0]
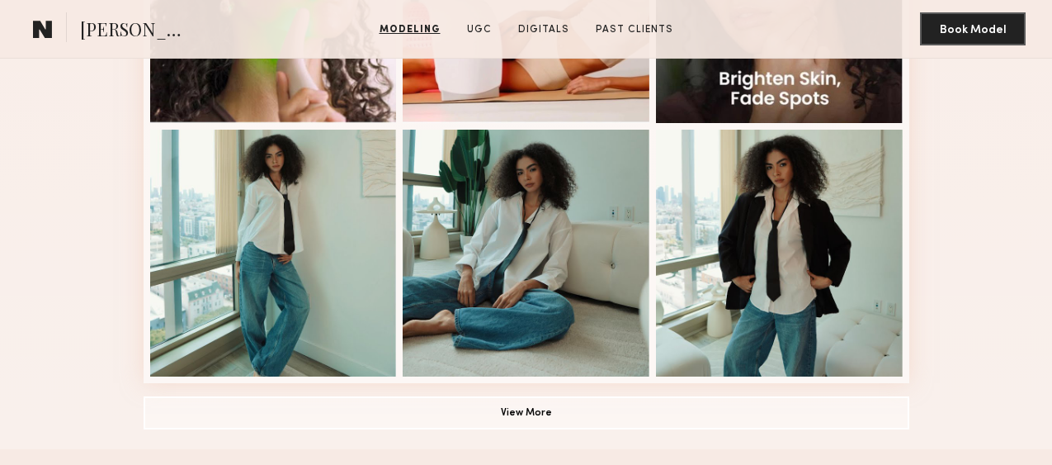
scroll to position [1102, 0]
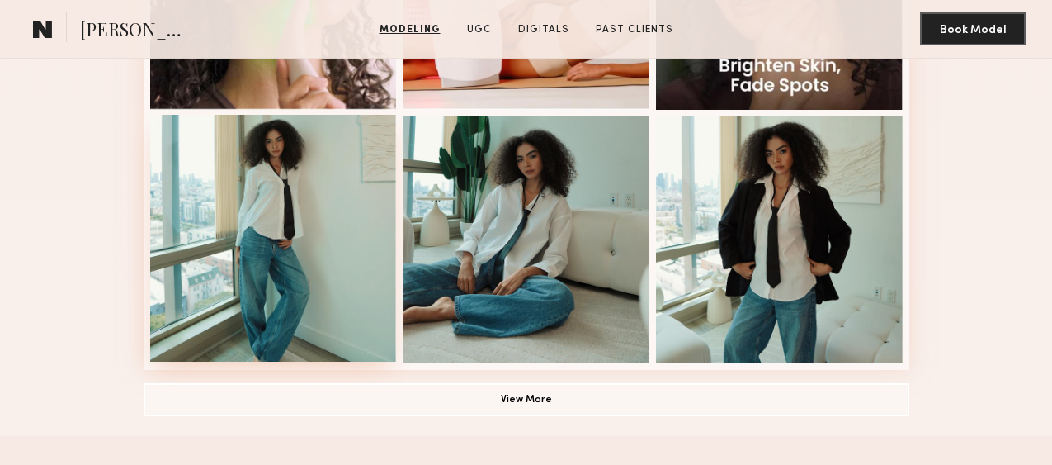
click at [303, 202] on div at bounding box center [273, 238] width 247 height 247
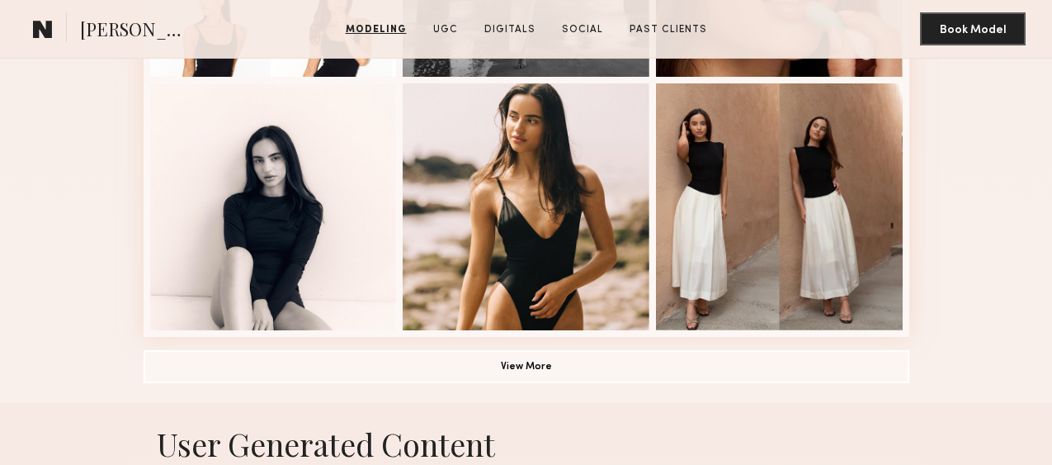
scroll to position [1136, 0]
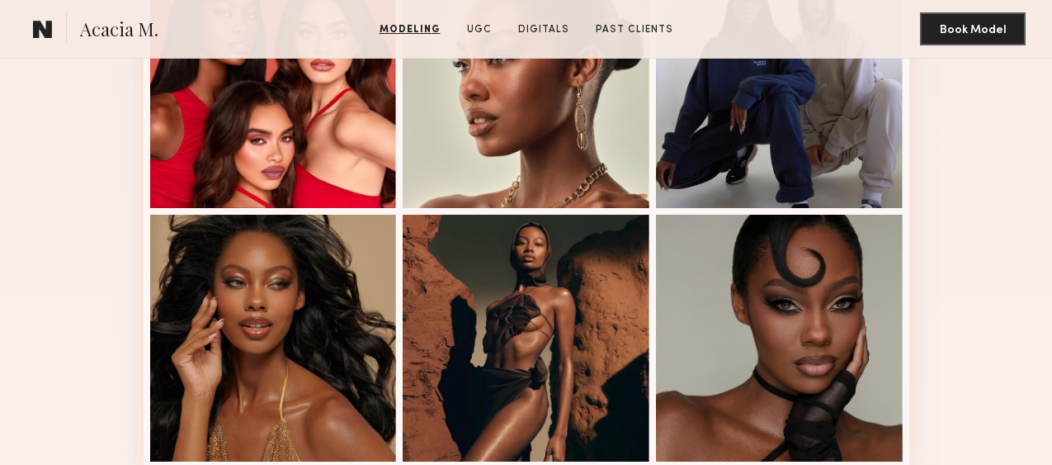
scroll to position [1008, 0]
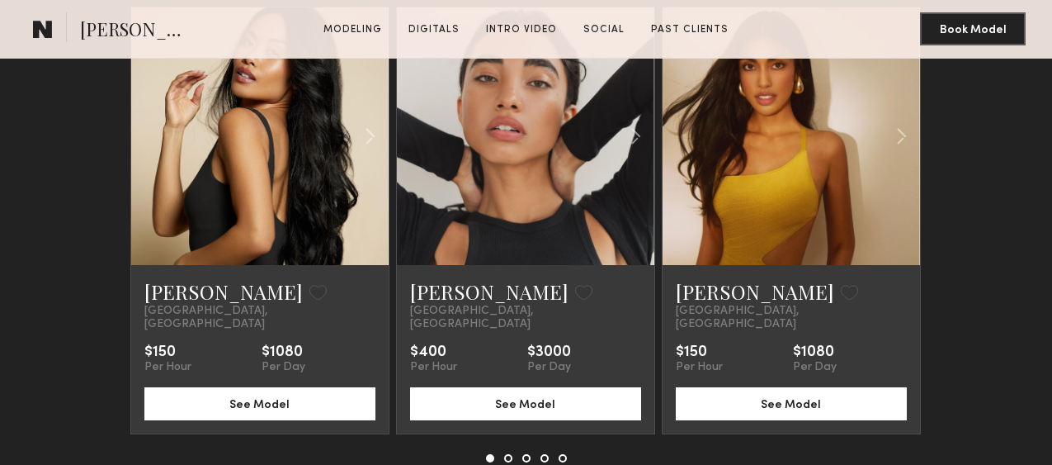
scroll to position [3629, 0]
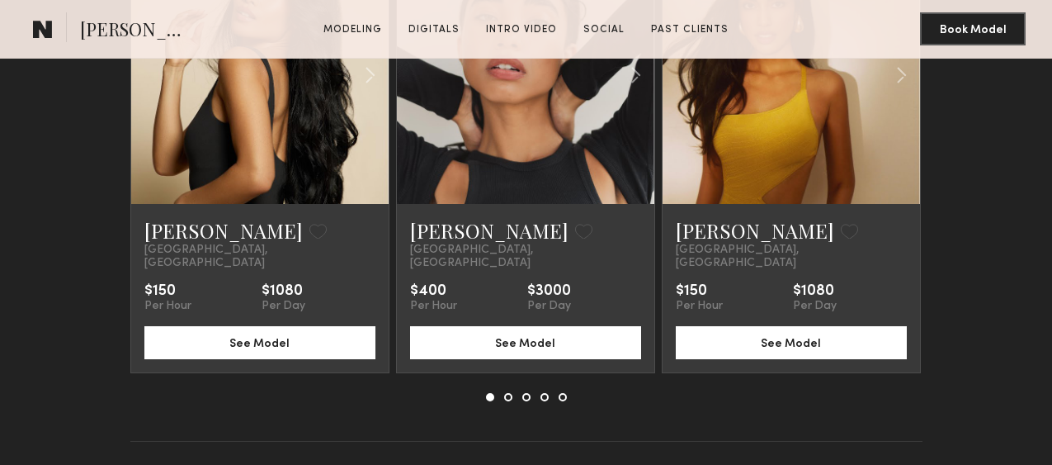
click at [508, 393] on button at bounding box center [508, 397] width 8 height 8
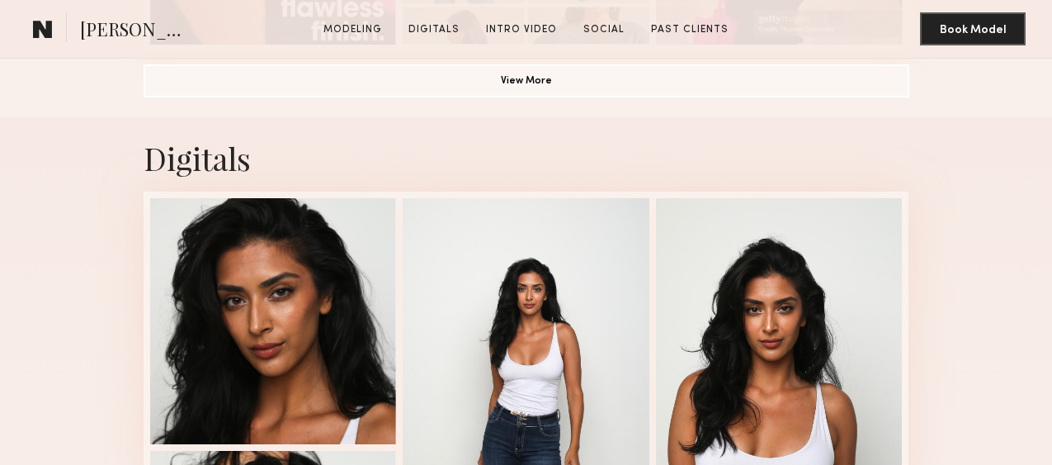
scroll to position [1410, 0]
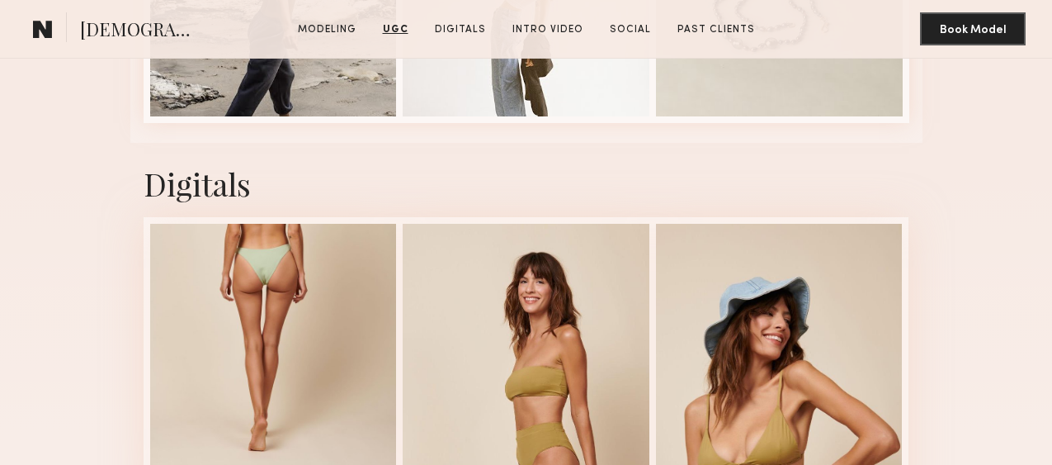
scroll to position [2975, 0]
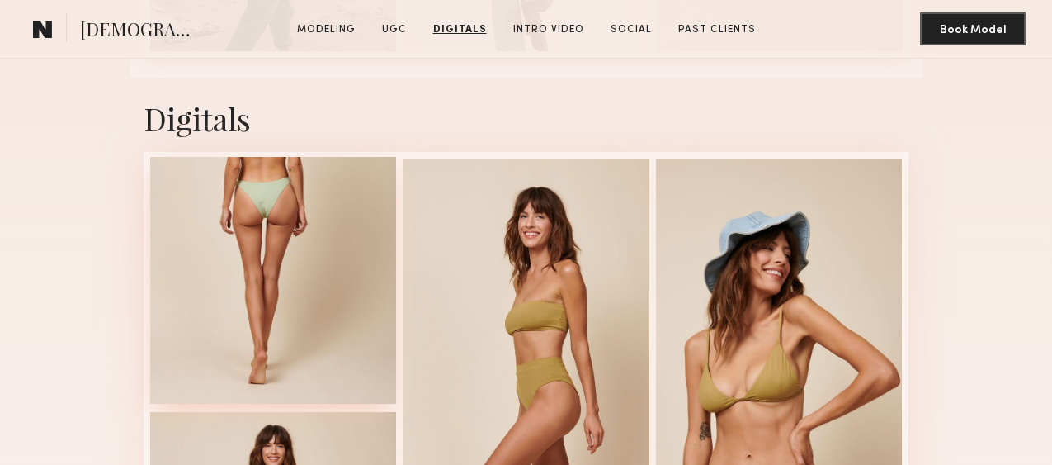
click at [281, 240] on div at bounding box center [273, 280] width 247 height 247
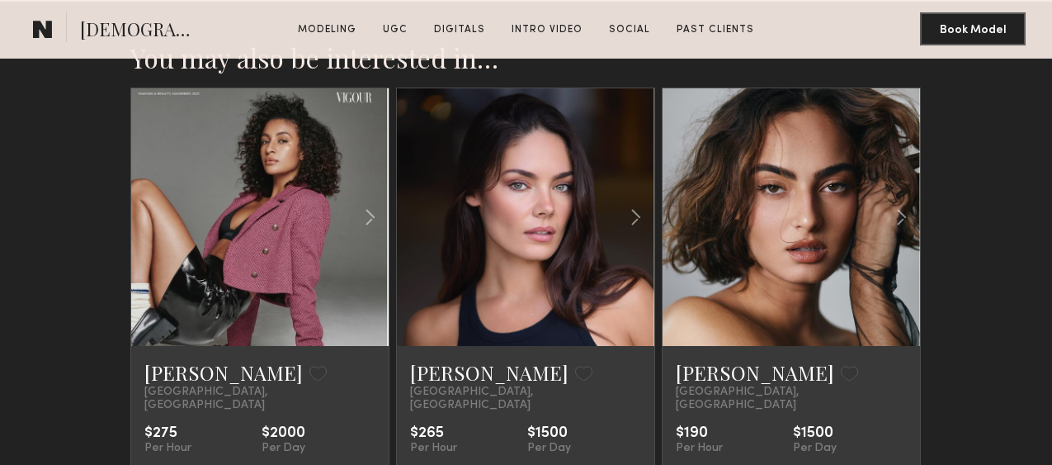
scroll to position [5038, 0]
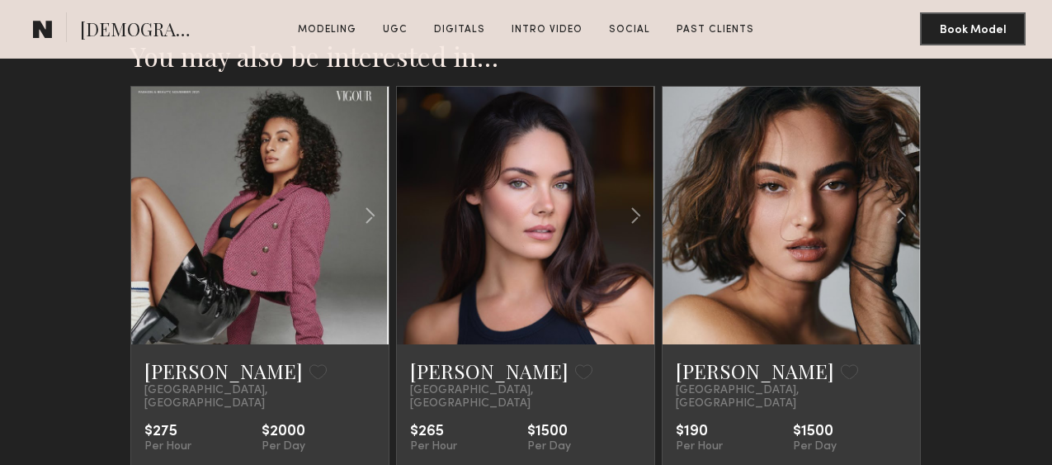
click at [494, 213] on link at bounding box center [524, 216] width 87 height 258
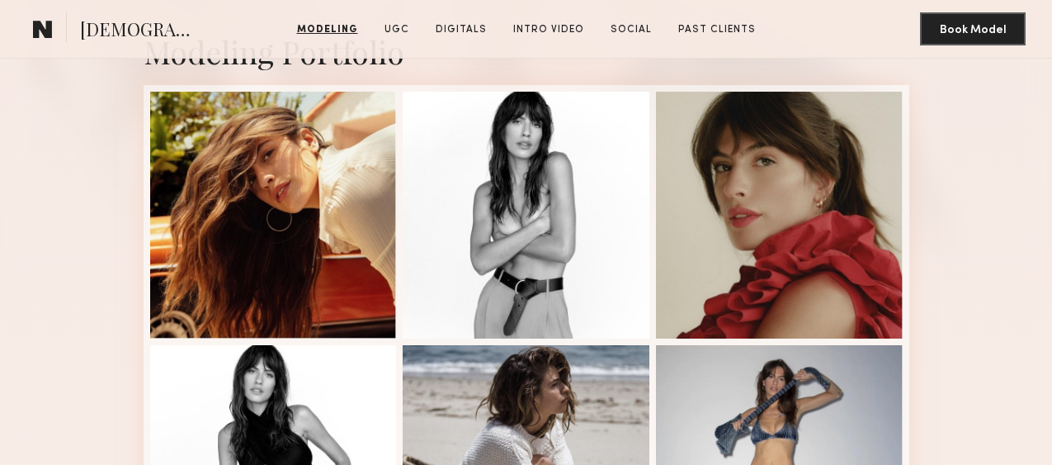
scroll to position [389, 0]
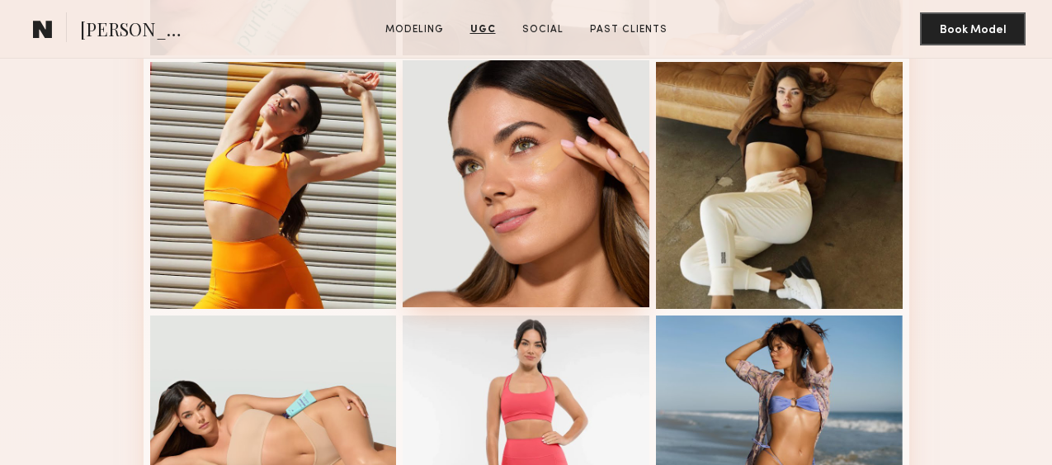
scroll to position [998, 0]
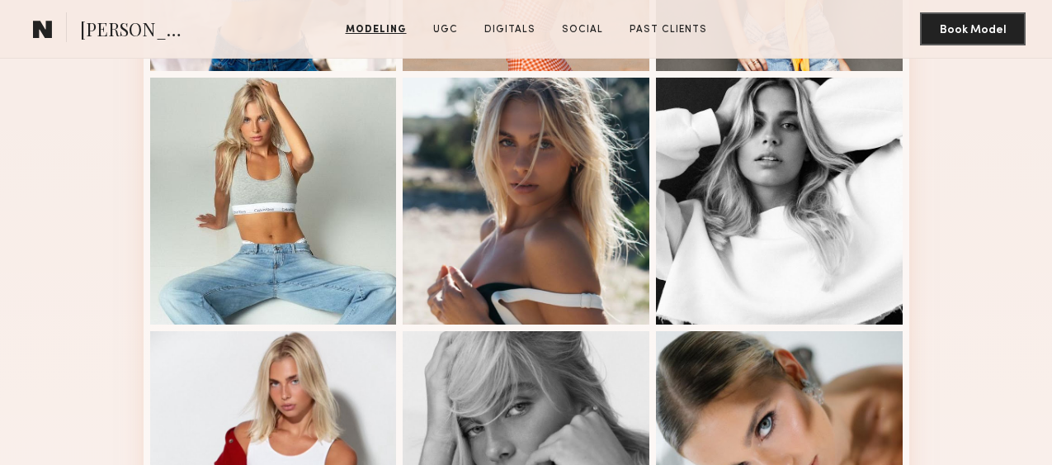
scroll to position [875, 0]
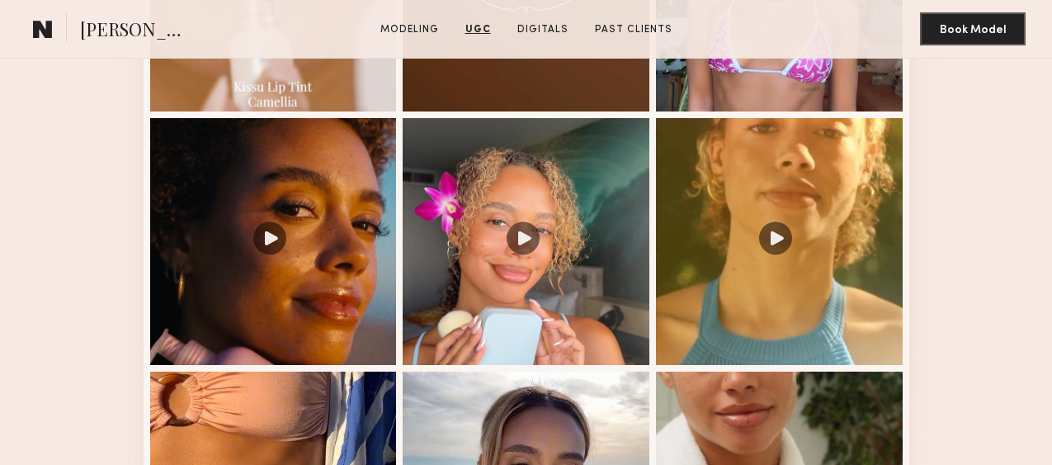
scroll to position [1812, 0]
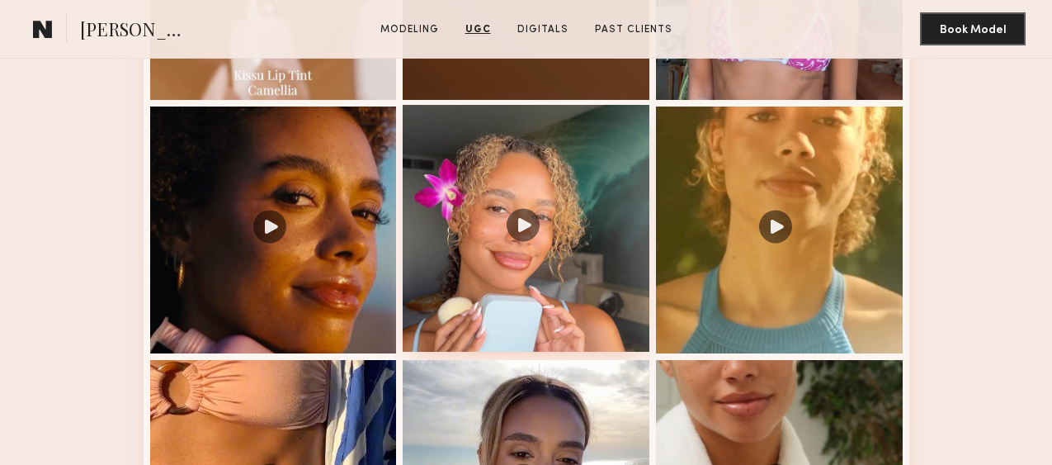
click at [531, 223] on div at bounding box center [526, 228] width 247 height 247
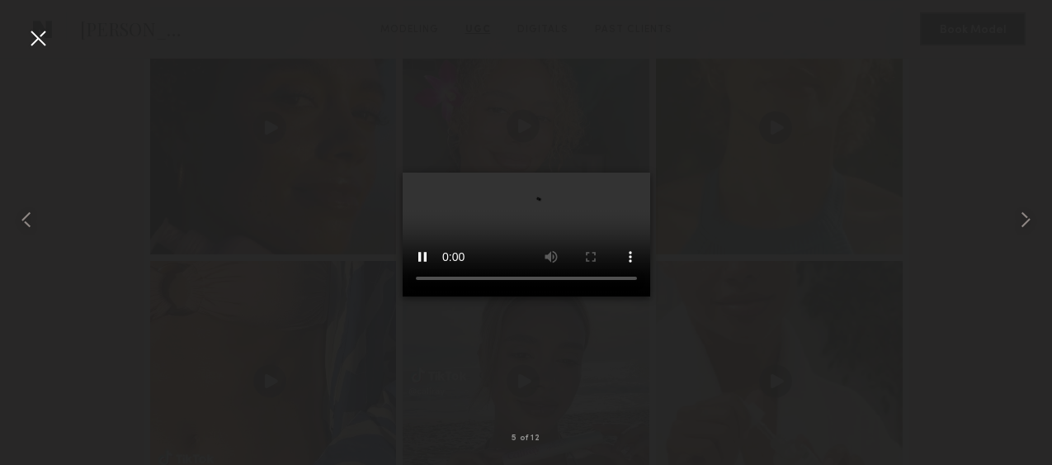
scroll to position [1944, 0]
click at [33, 39] on div at bounding box center [38, 38] width 26 height 26
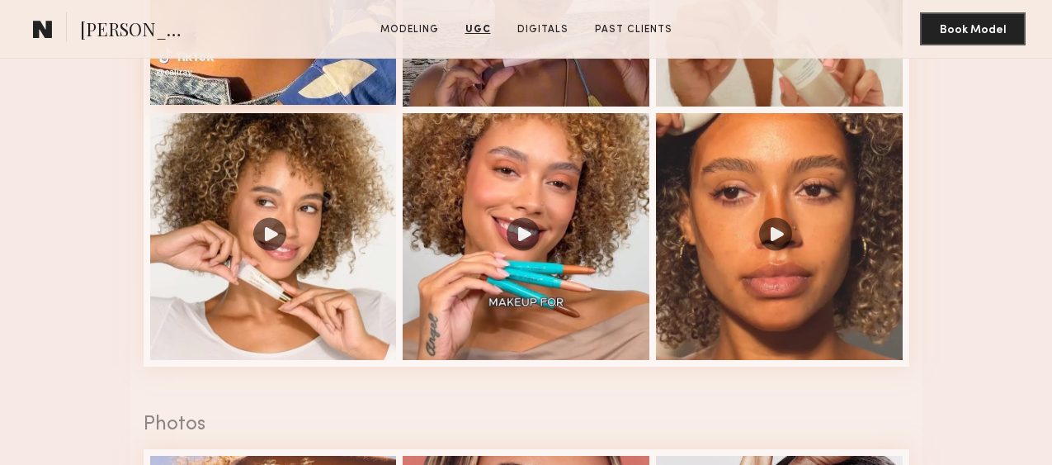
scroll to position [2307, 0]
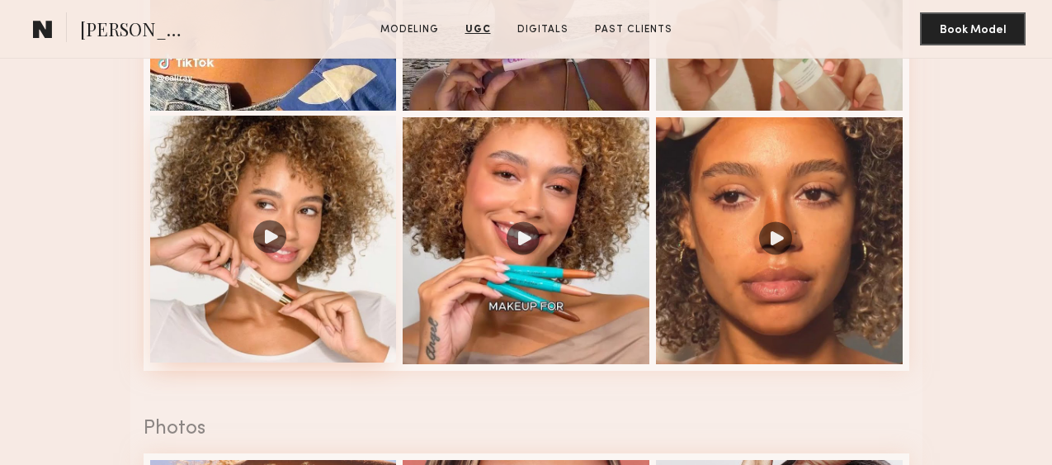
click at [269, 235] on div at bounding box center [273, 239] width 247 height 247
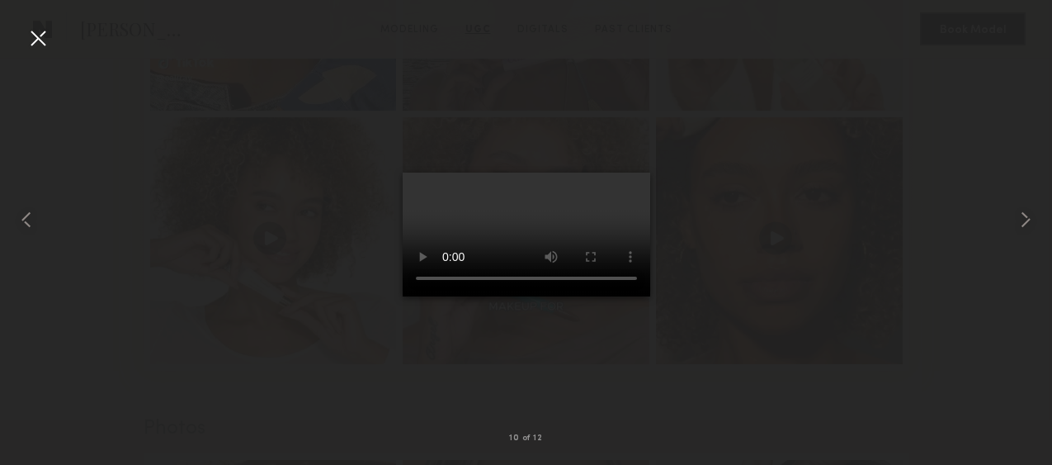
click at [35, 40] on div at bounding box center [38, 38] width 26 height 26
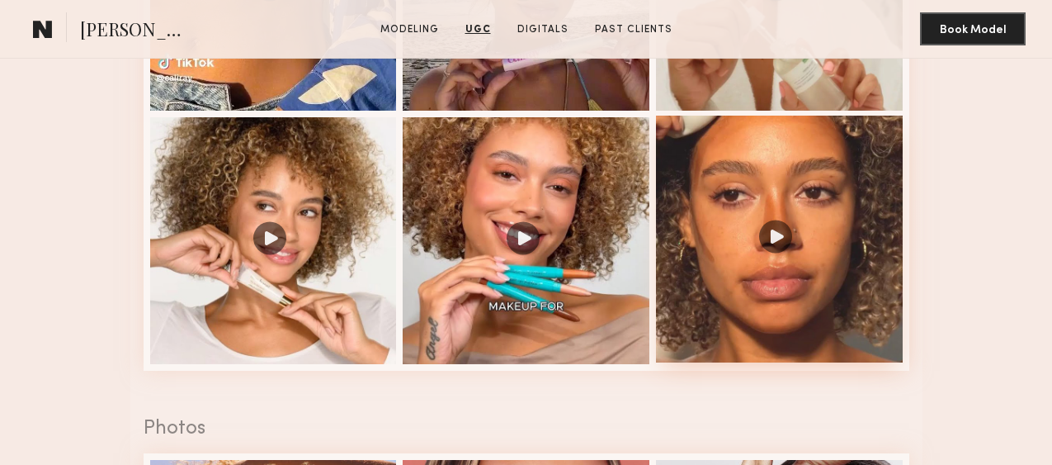
click at [775, 234] on div at bounding box center [779, 239] width 247 height 247
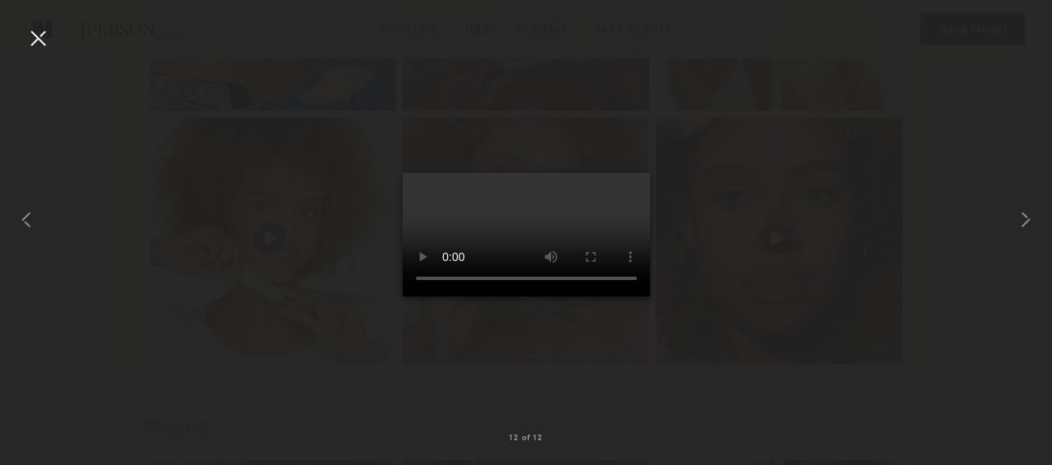
click at [31, 37] on div at bounding box center [38, 38] width 26 height 26
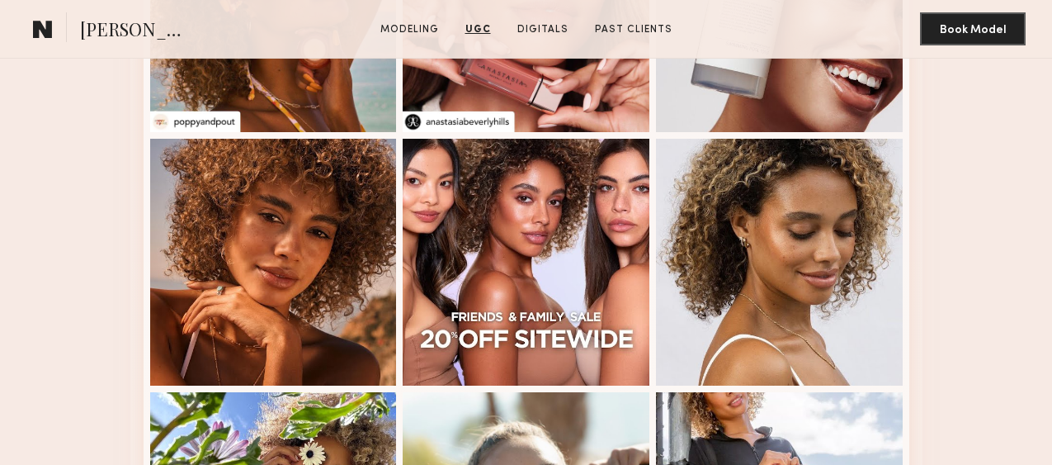
scroll to position [2879, 0]
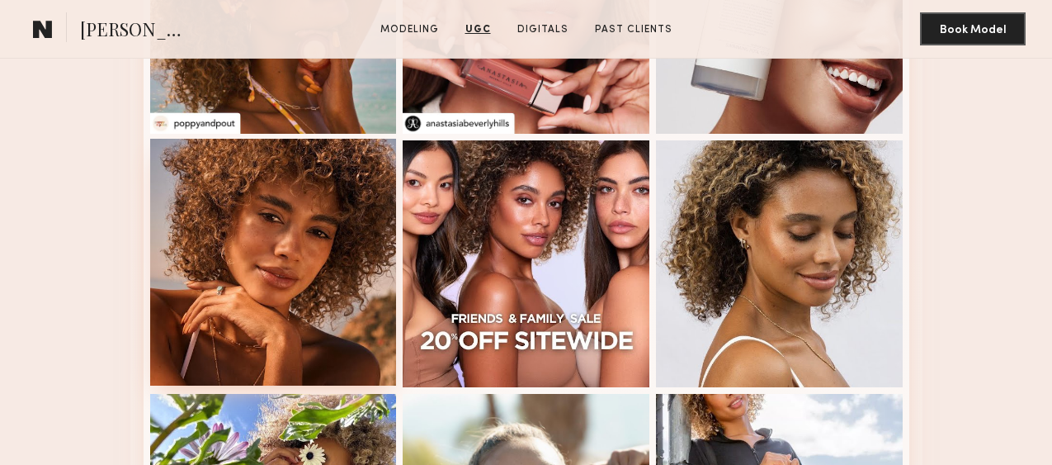
click at [224, 253] on div at bounding box center [273, 262] width 247 height 247
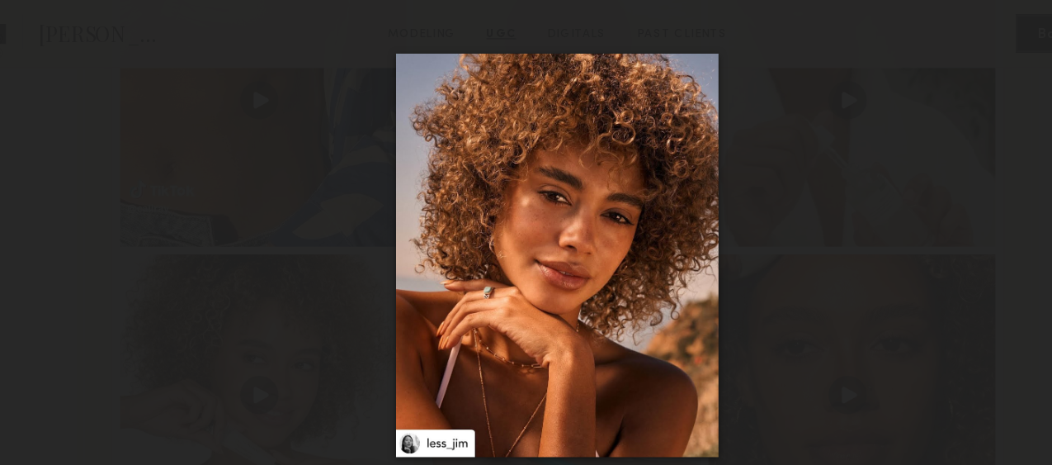
scroll to position [2192, 0]
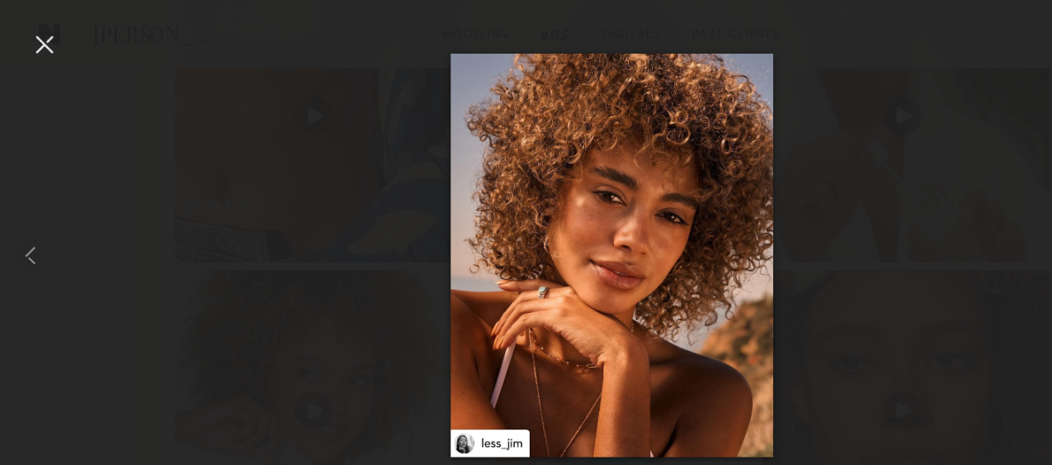
click at [36, 37] on div at bounding box center [38, 38] width 26 height 26
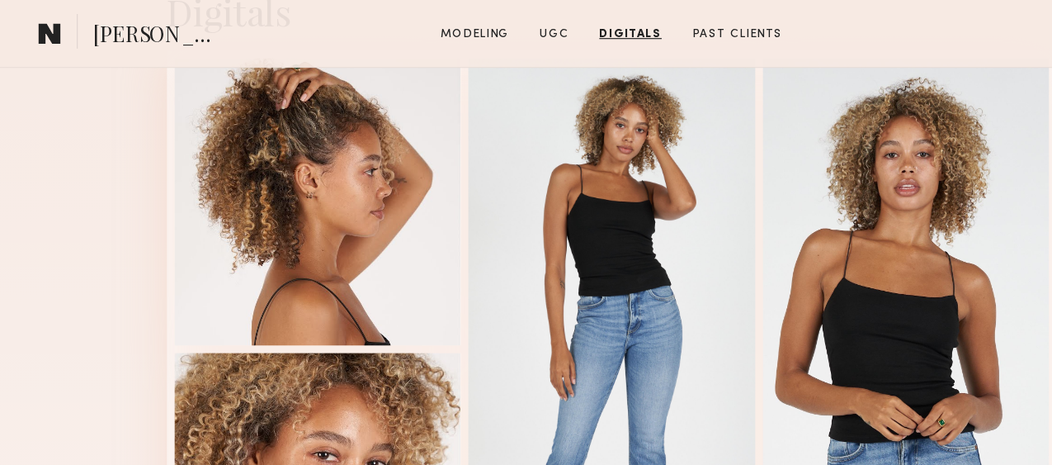
scroll to position [3822, 0]
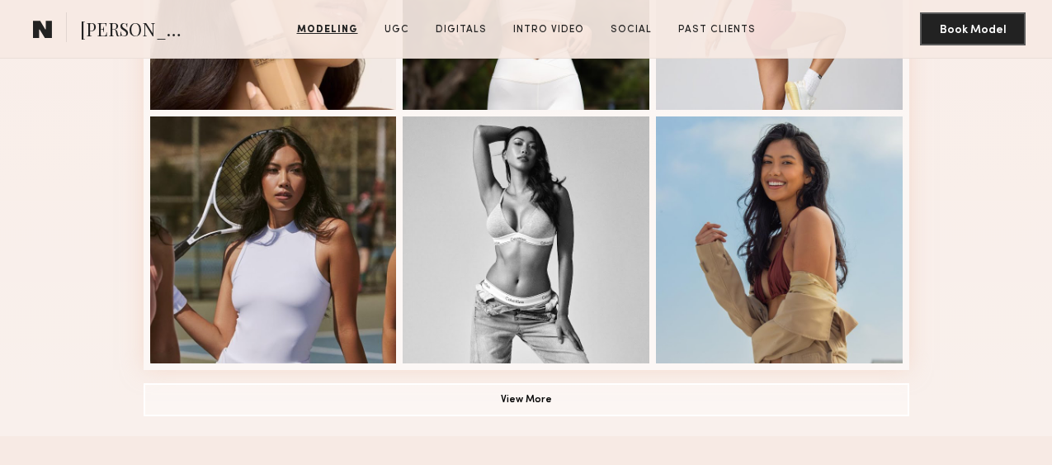
scroll to position [1099, 0]
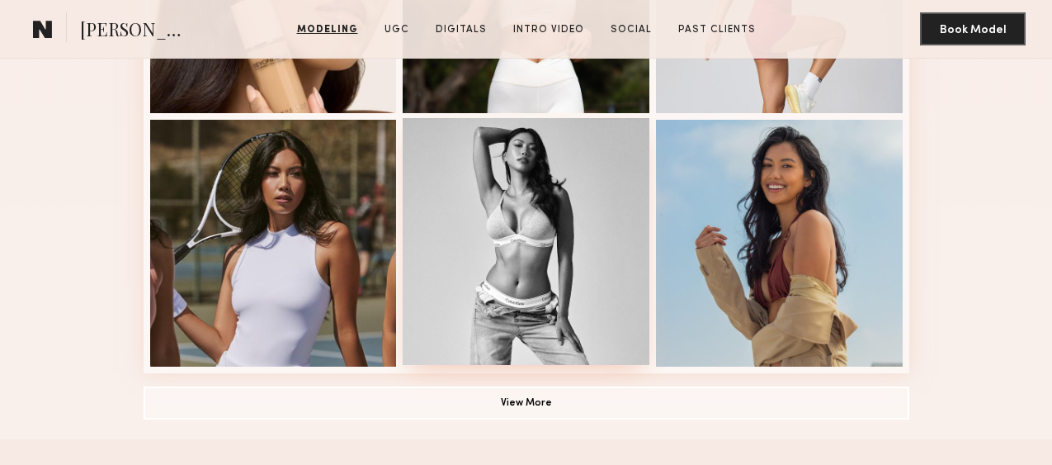
click at [524, 233] on div at bounding box center [526, 241] width 247 height 247
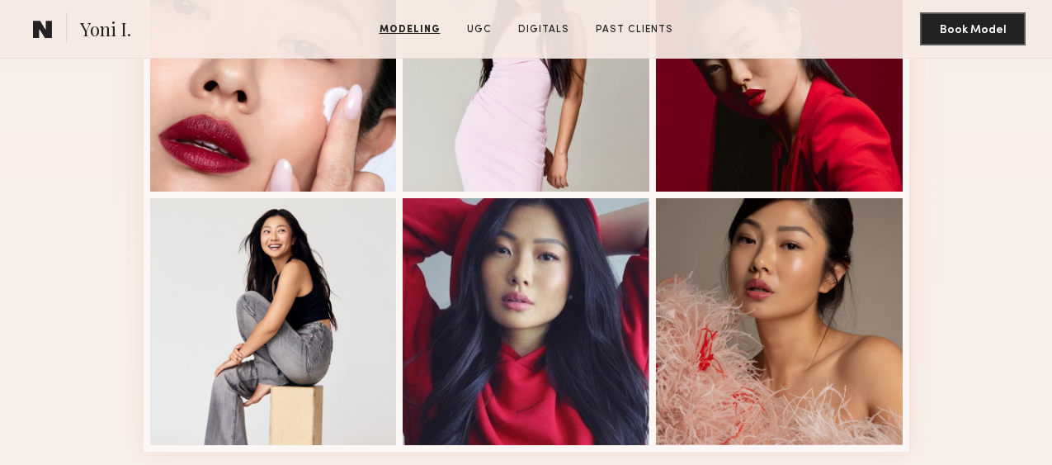
scroll to position [1023, 0]
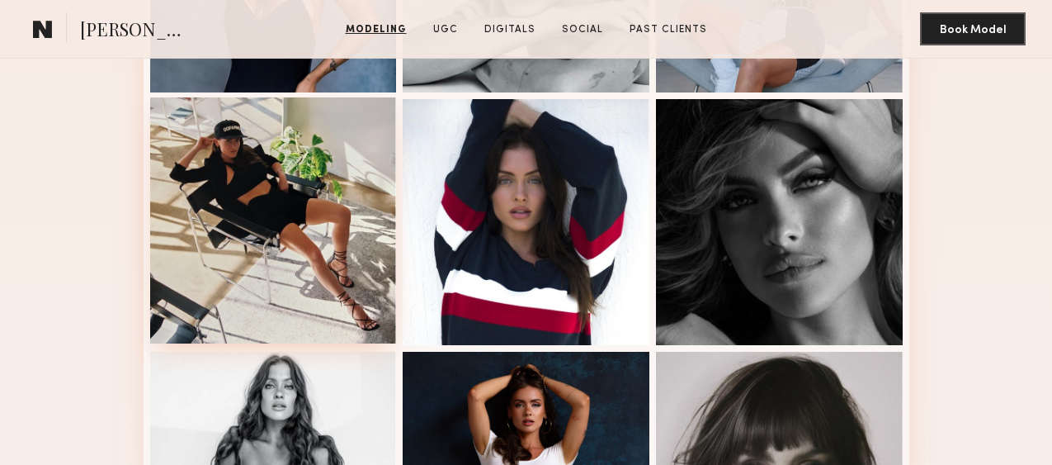
scroll to position [614, 0]
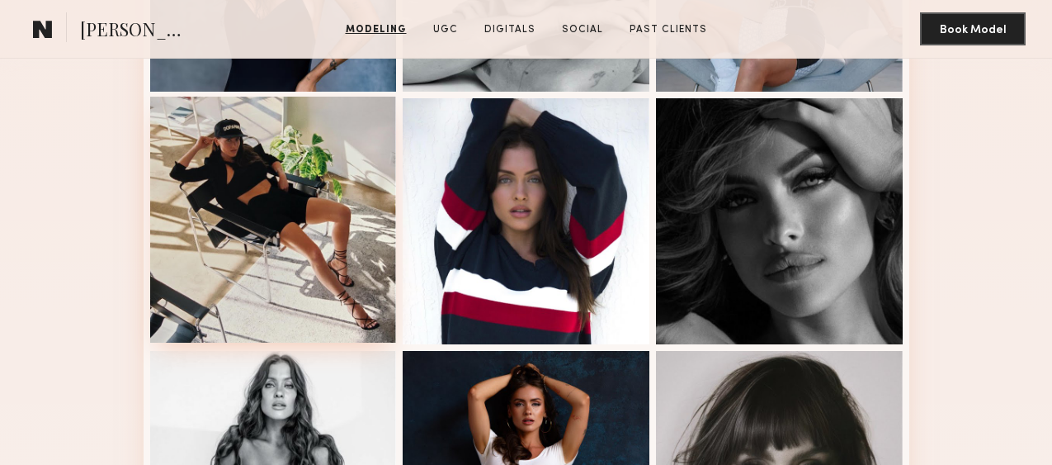
drag, startPoint x: 279, startPoint y: 180, endPoint x: 265, endPoint y: 220, distance: 42.8
click at [265, 219] on div at bounding box center [273, 220] width 247 height 247
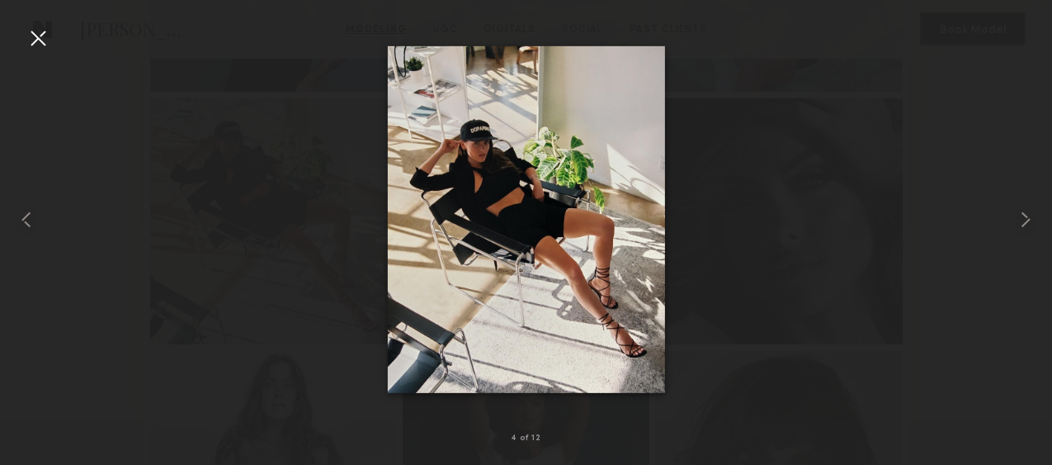
click at [264, 219] on div at bounding box center [526, 218] width 1052 height 385
click at [264, 218] on div at bounding box center [526, 218] width 1052 height 385
click at [38, 35] on div at bounding box center [38, 38] width 26 height 26
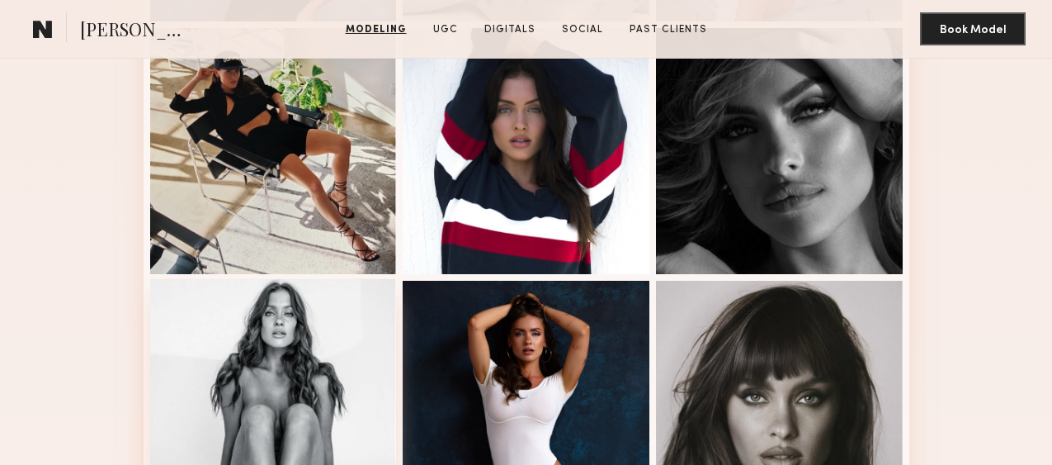
scroll to position [676, 0]
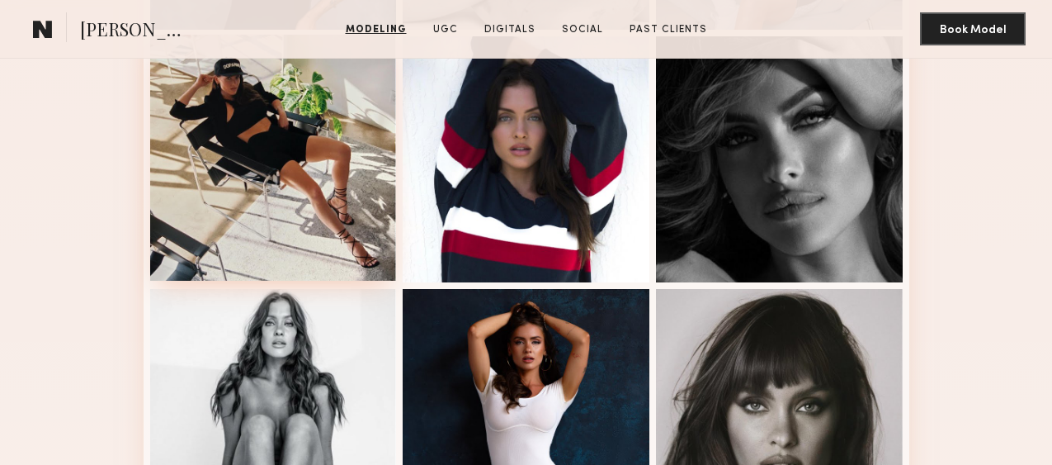
drag, startPoint x: 189, startPoint y: 128, endPoint x: 223, endPoint y: 200, distance: 79.4
click at [223, 200] on div at bounding box center [273, 158] width 247 height 247
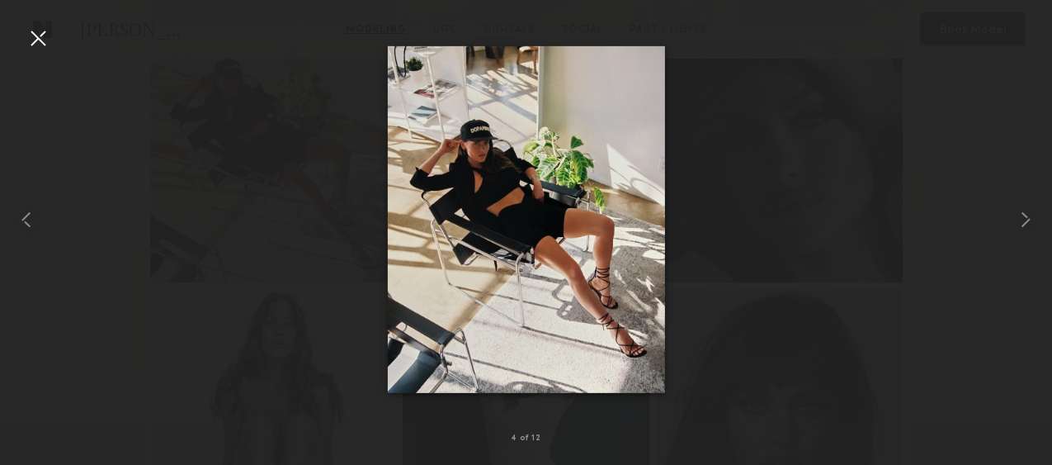
click at [39, 40] on div at bounding box center [38, 38] width 26 height 26
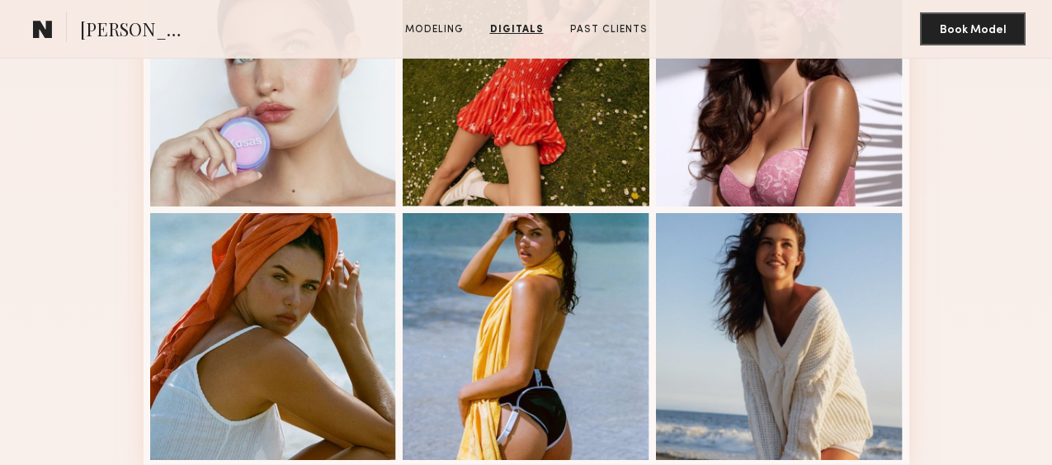
scroll to position [772, 0]
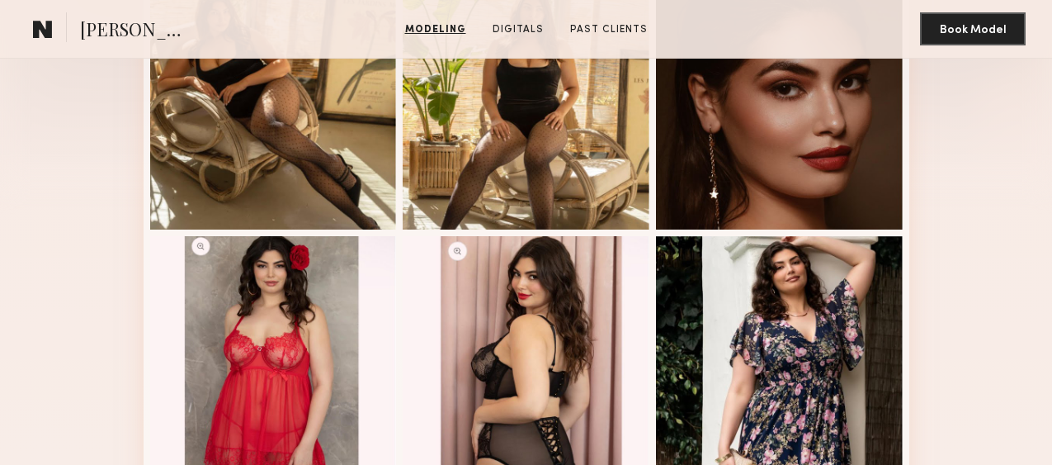
scroll to position [481, 0]
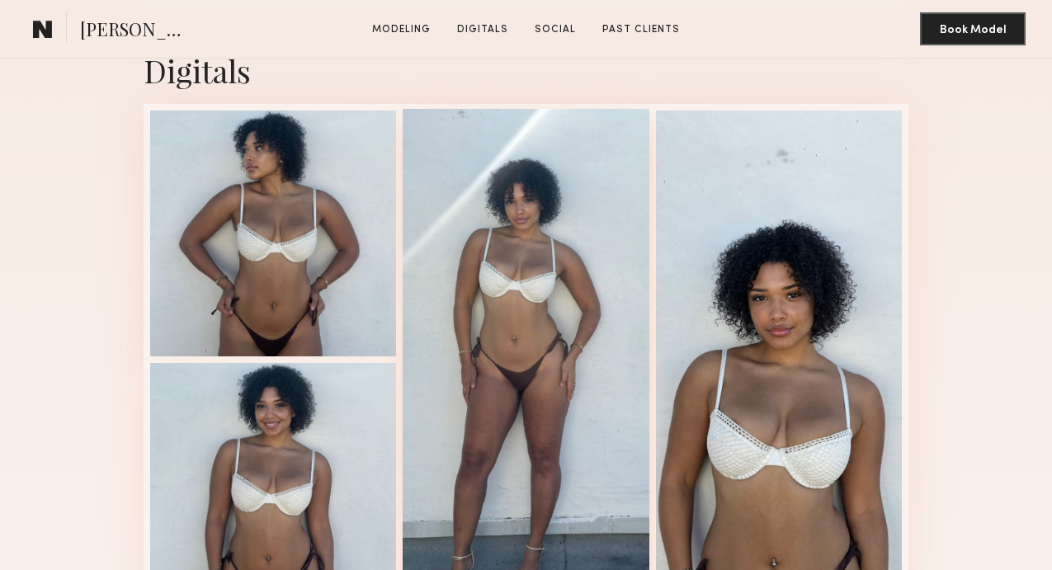
scroll to position [1196, 0]
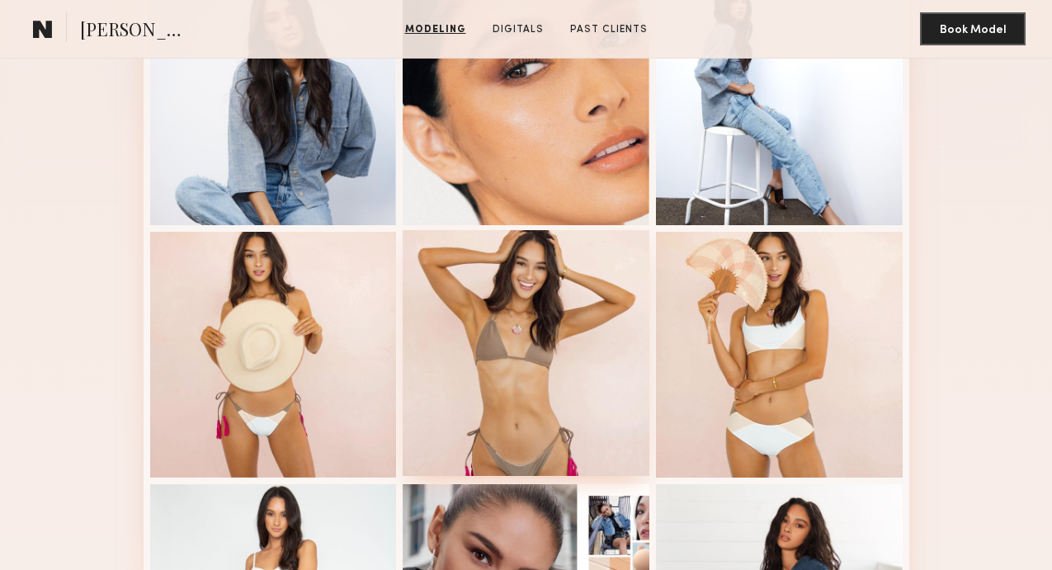
scroll to position [473, 0]
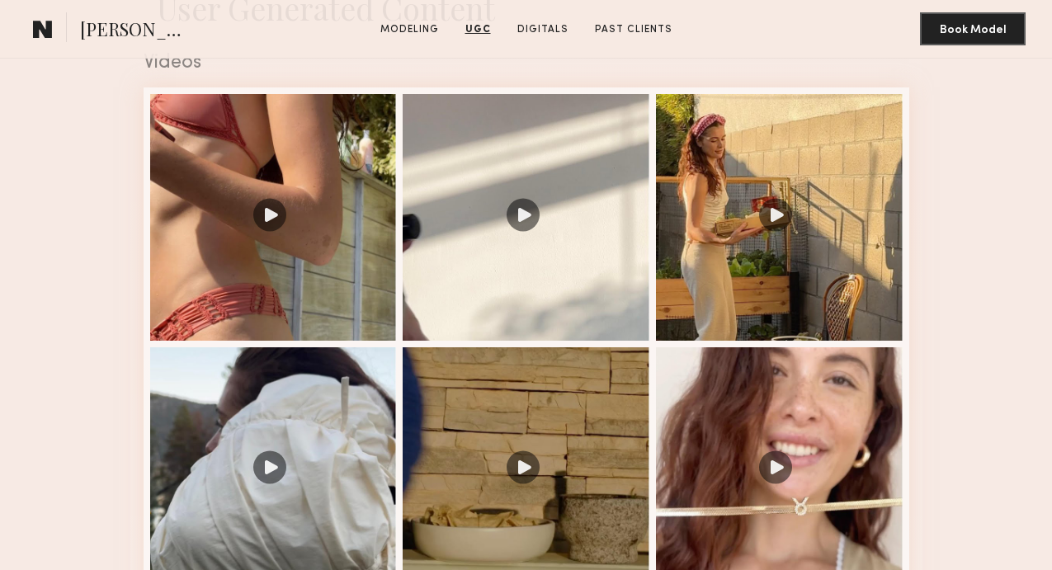
scroll to position [1278, 0]
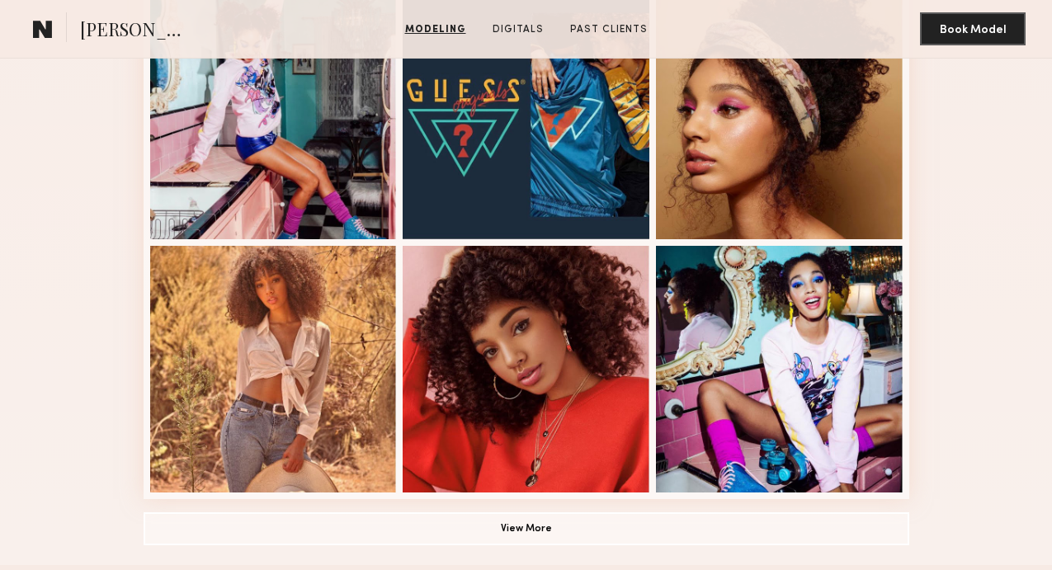
scroll to position [989, 0]
